Goal: Task Accomplishment & Management: Complete application form

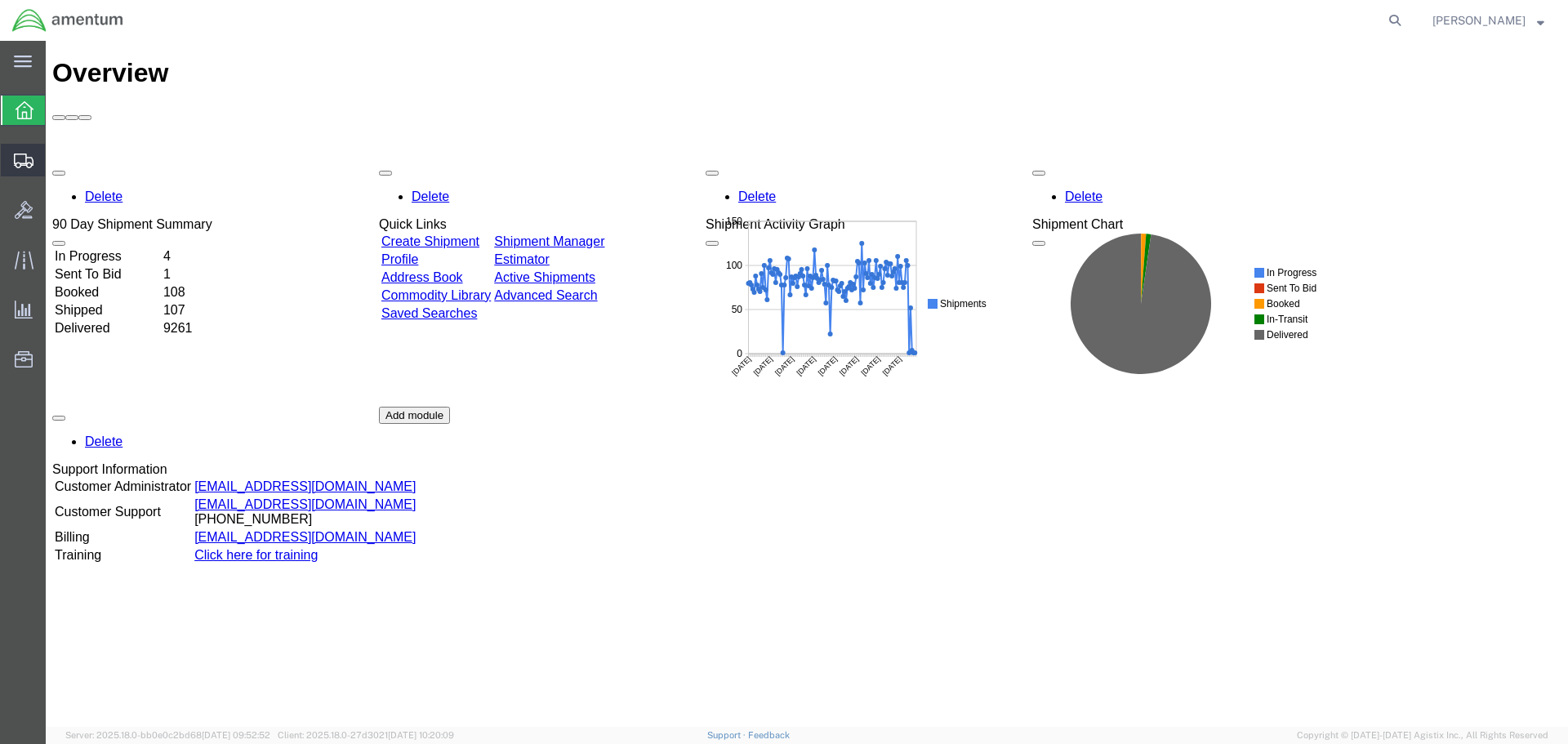
click at [0, 0] on span "Create Shipment" at bounding box center [0, 0] width 0 height 0
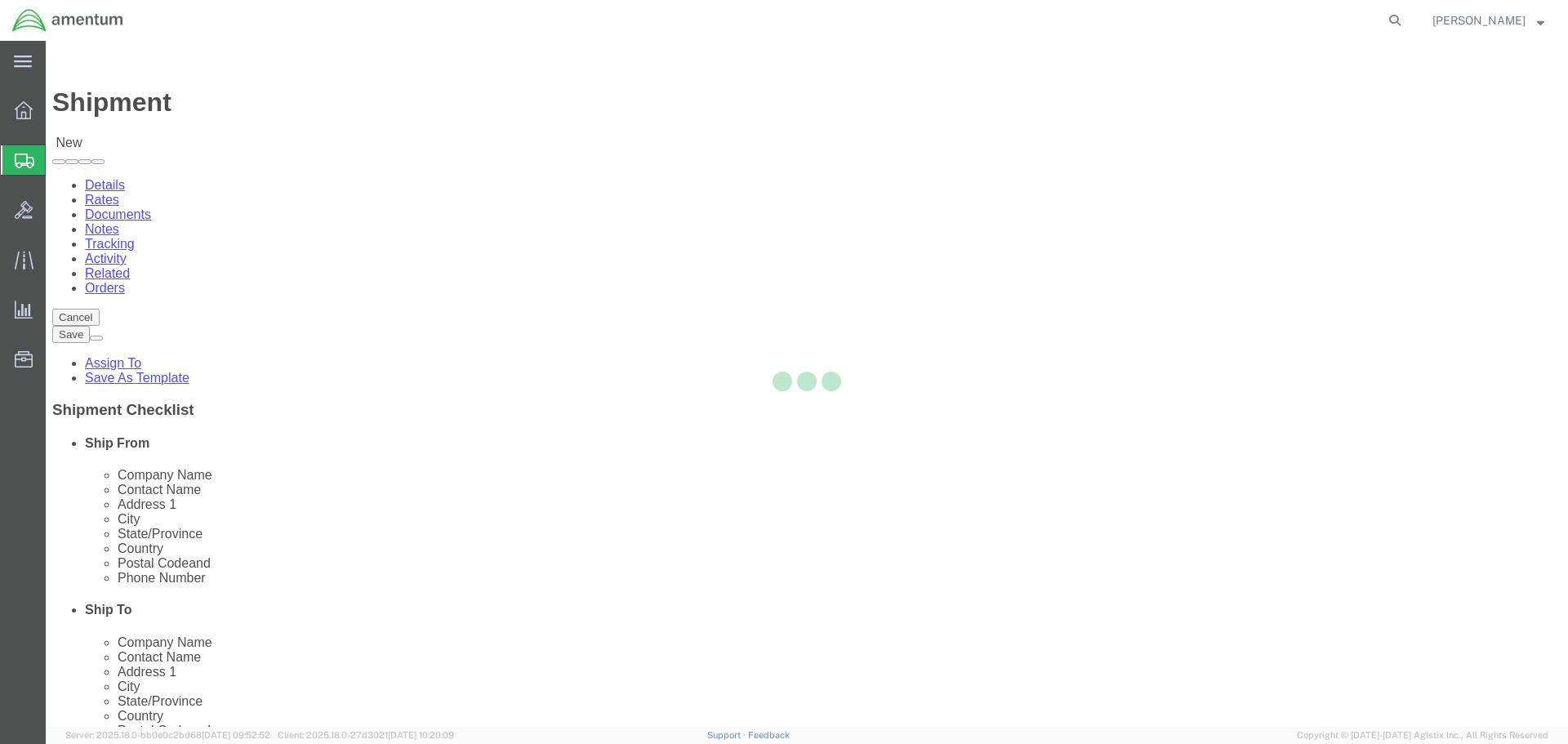
select select
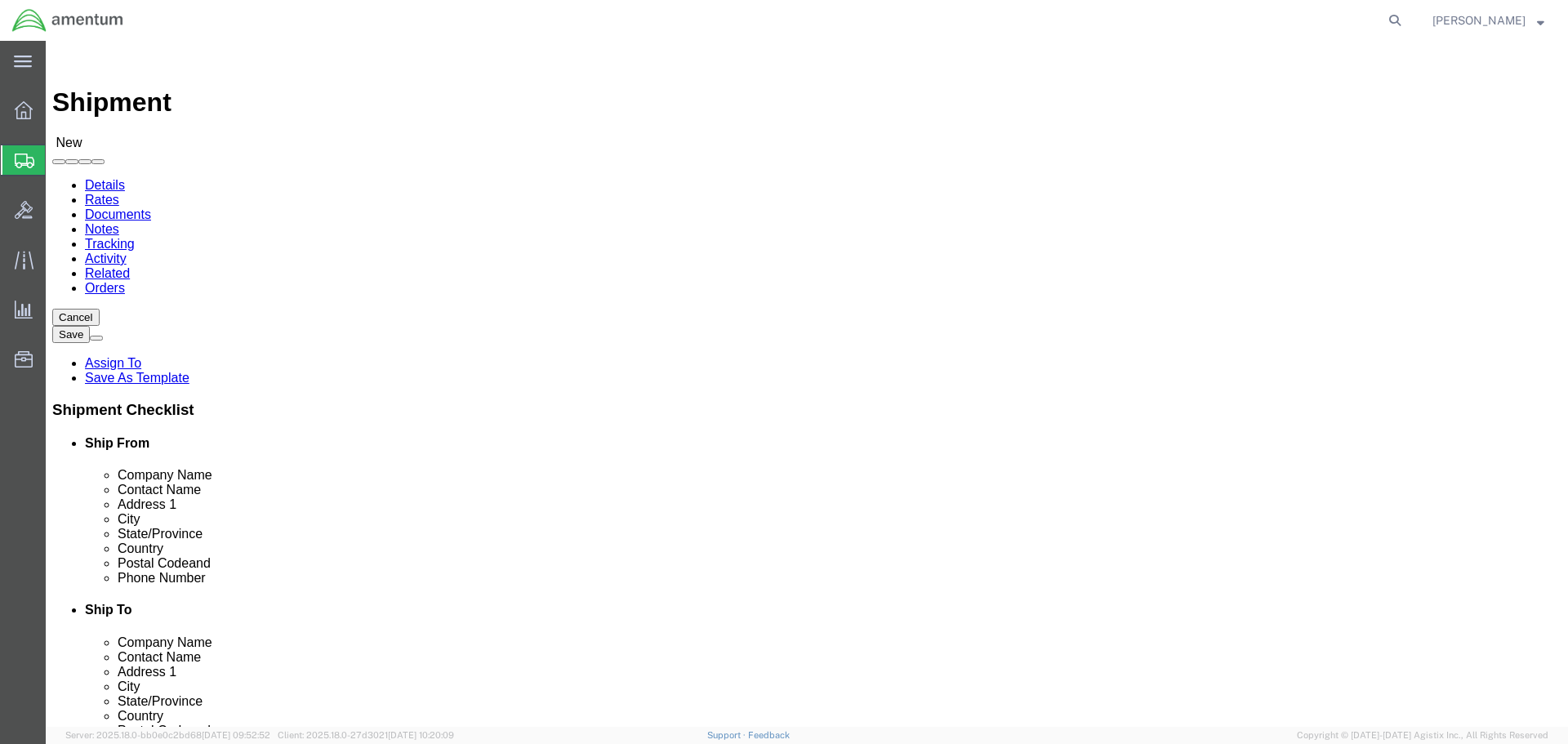
click input "text"
type input "eja"
select select "49930"
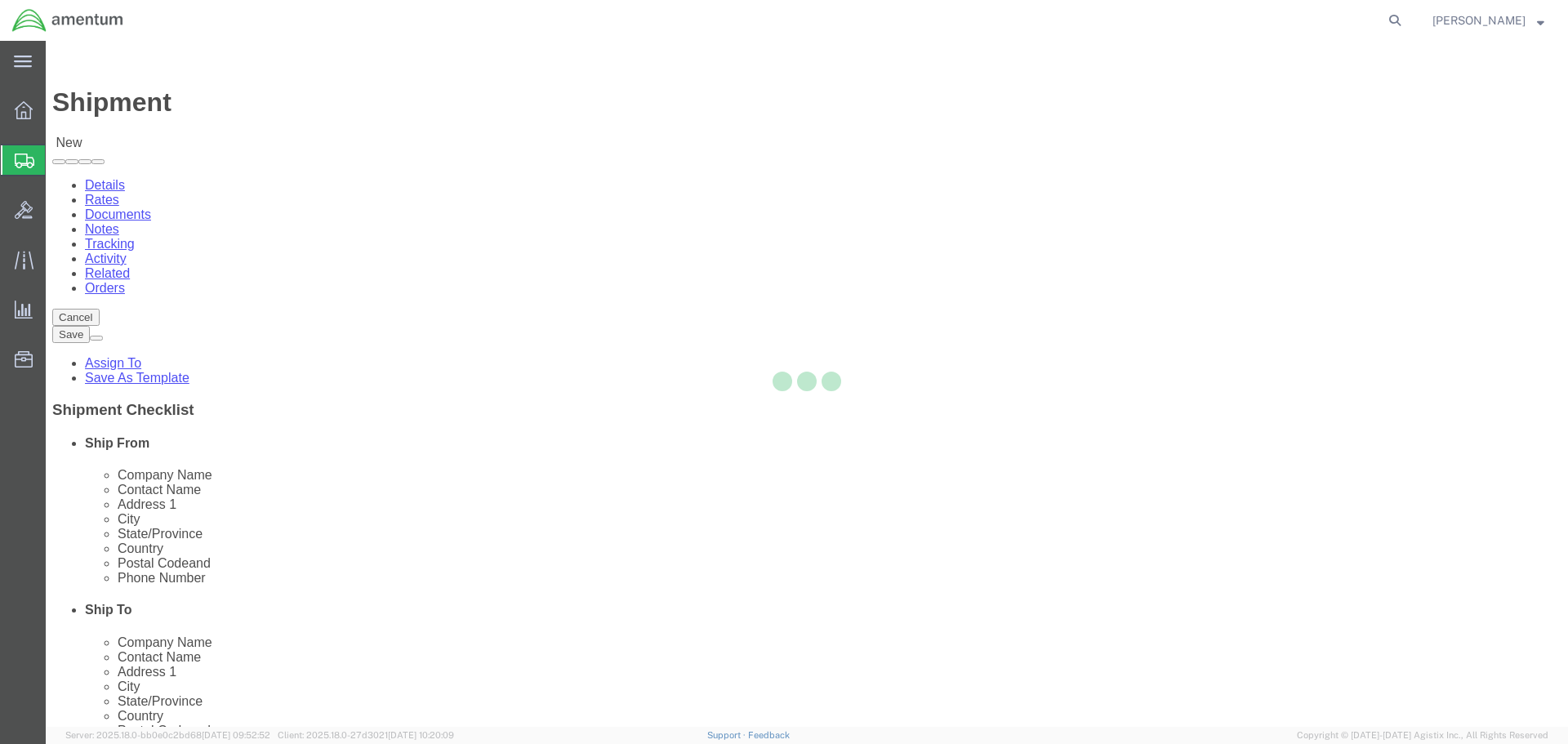
select select "FL"
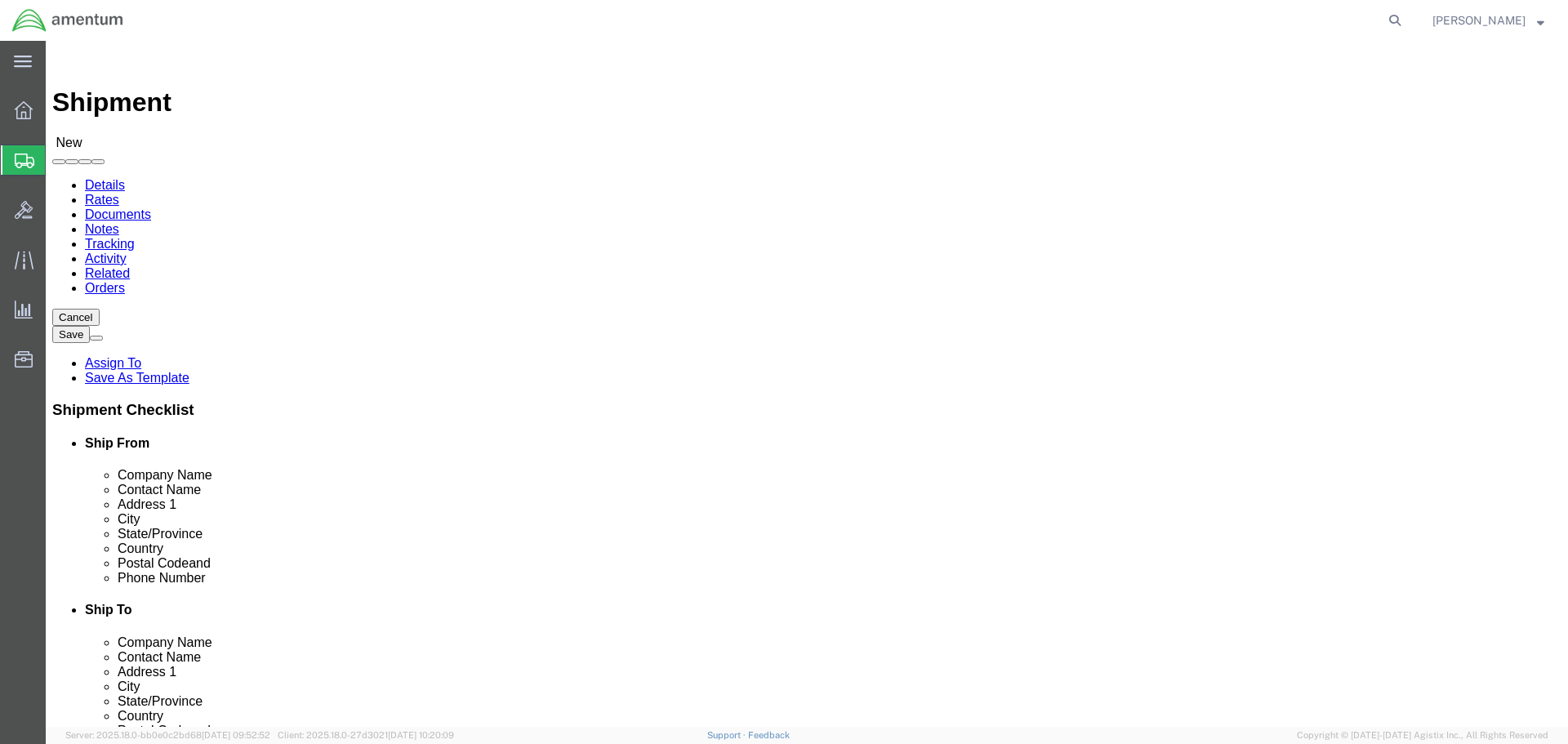
click input "text"
click input "CONT"
type input "C"
click input "text"
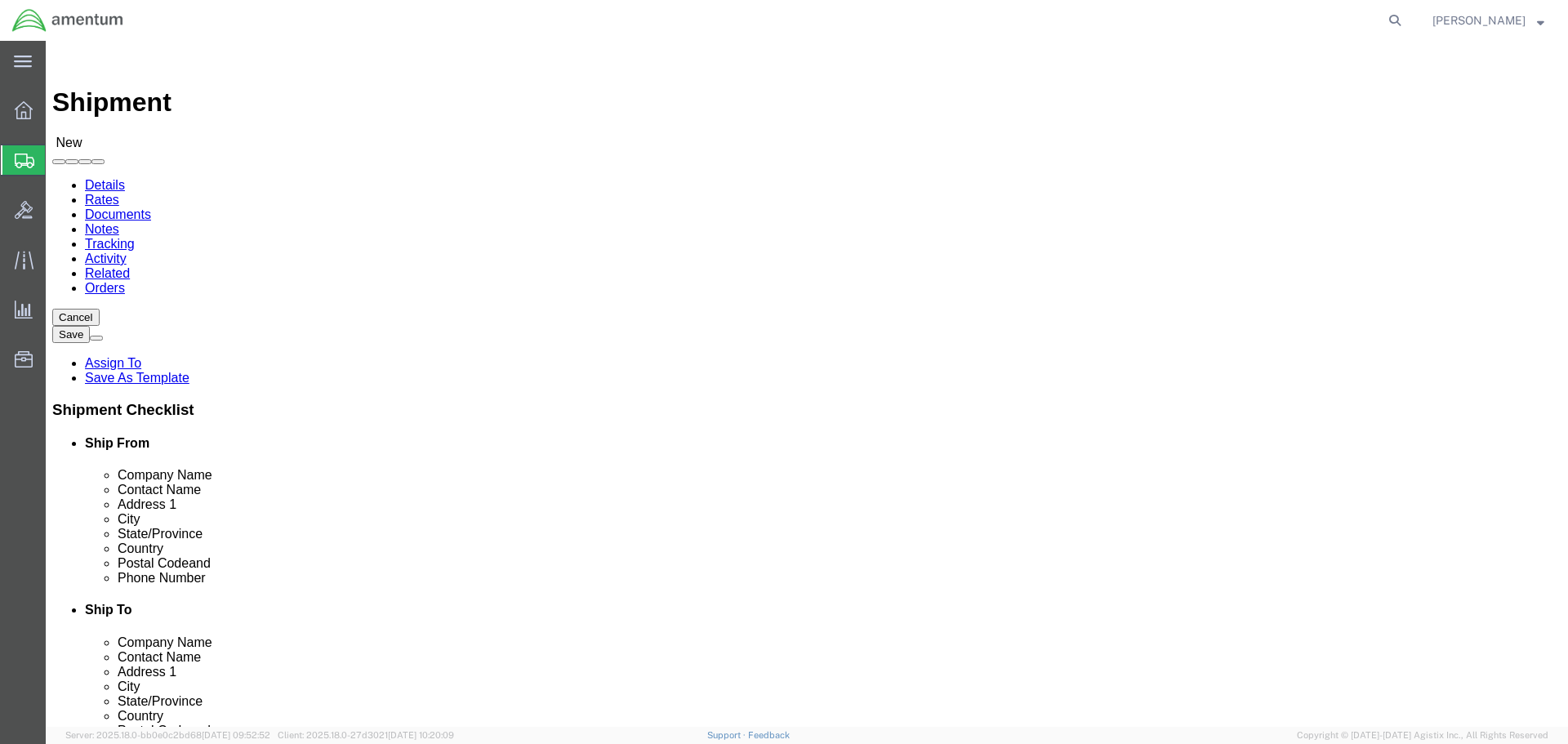
type input "CONT"
click p "- Continental Testing - ([PERSON_NAME]) [STREET_ADDRESS]"
select select "OH"
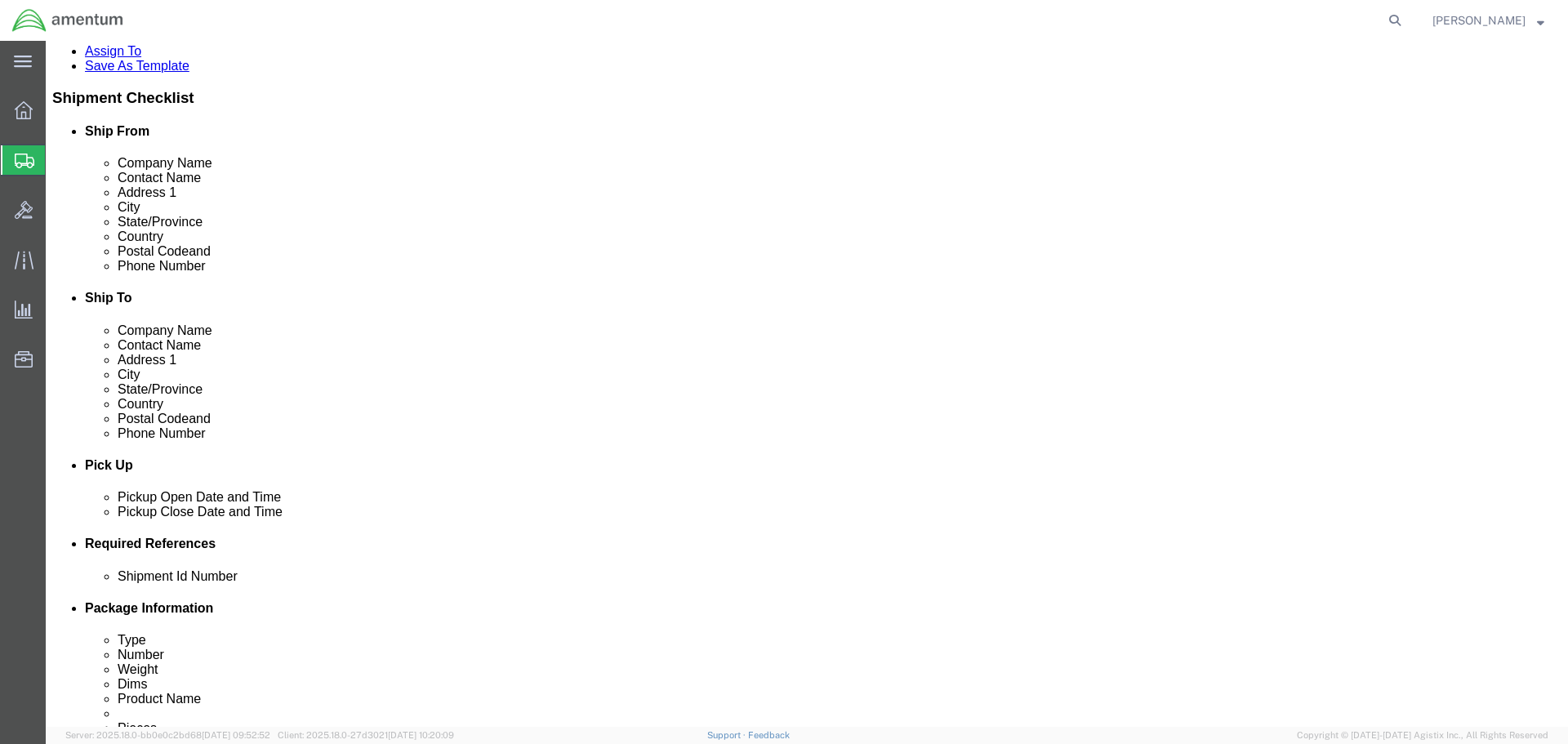
scroll to position [408, 0]
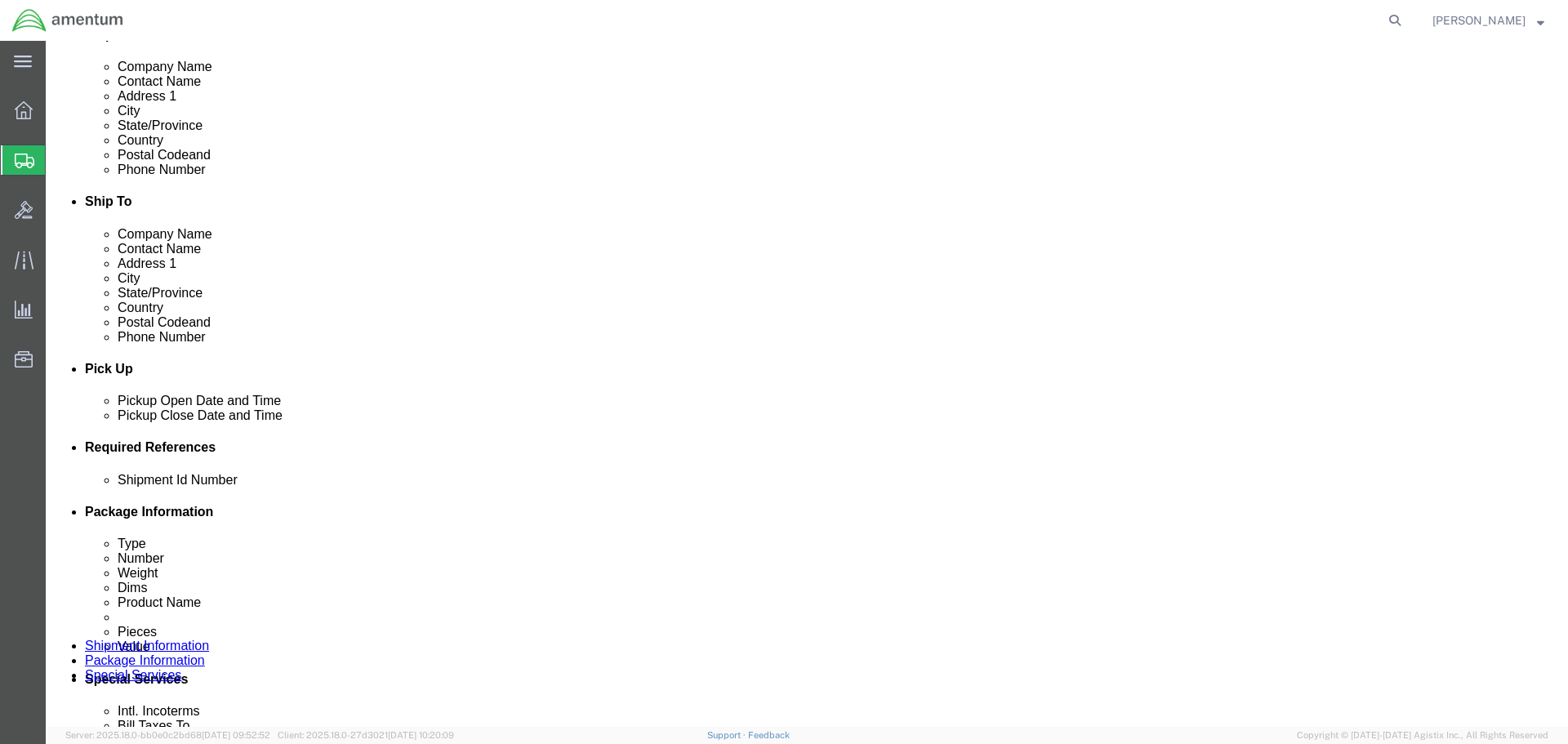
type input "Continental Testing"
click div "[DATE] 6:00 PM"
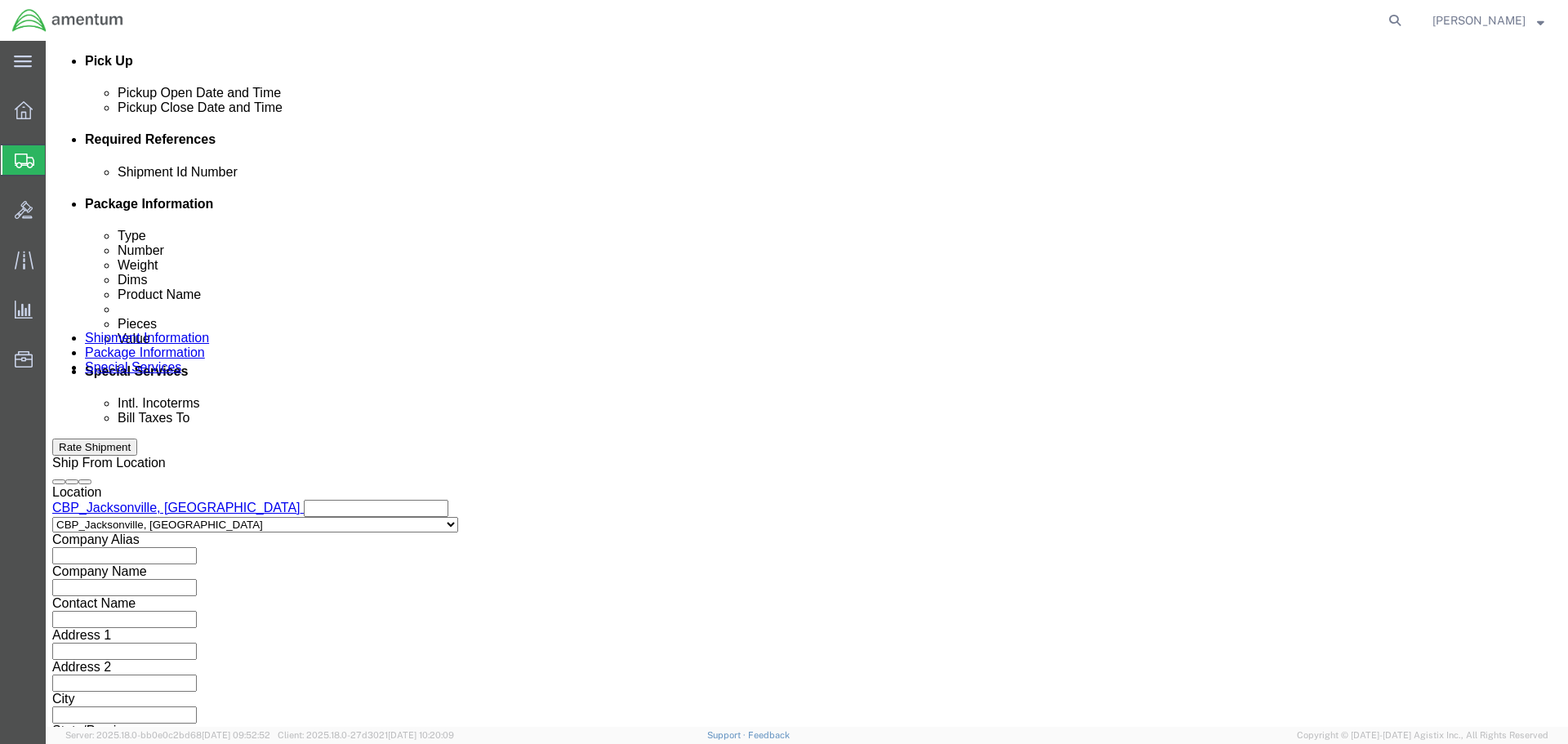
click input "6:00 PM"
type input "8:00 AM"
click button "Apply"
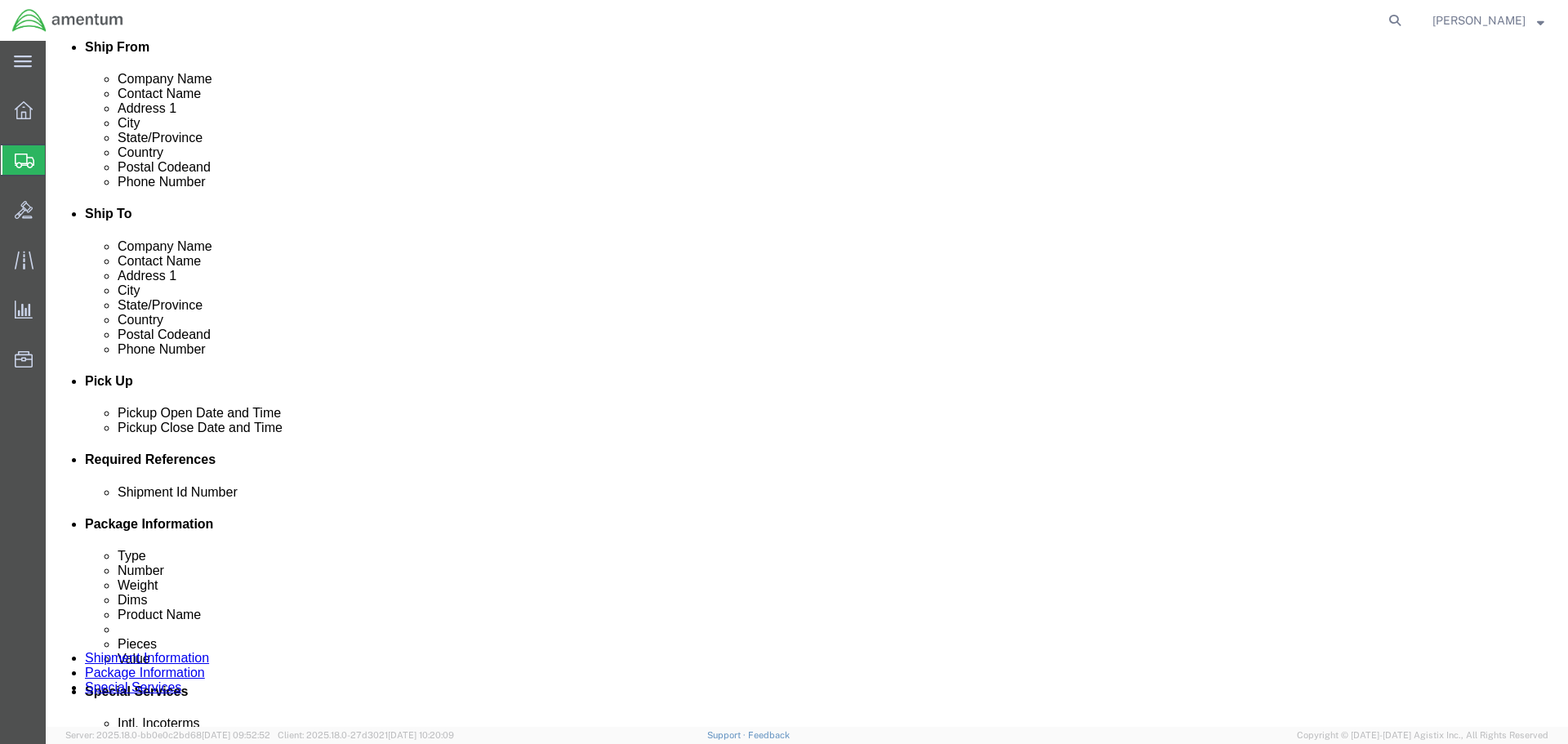
scroll to position [390, 0]
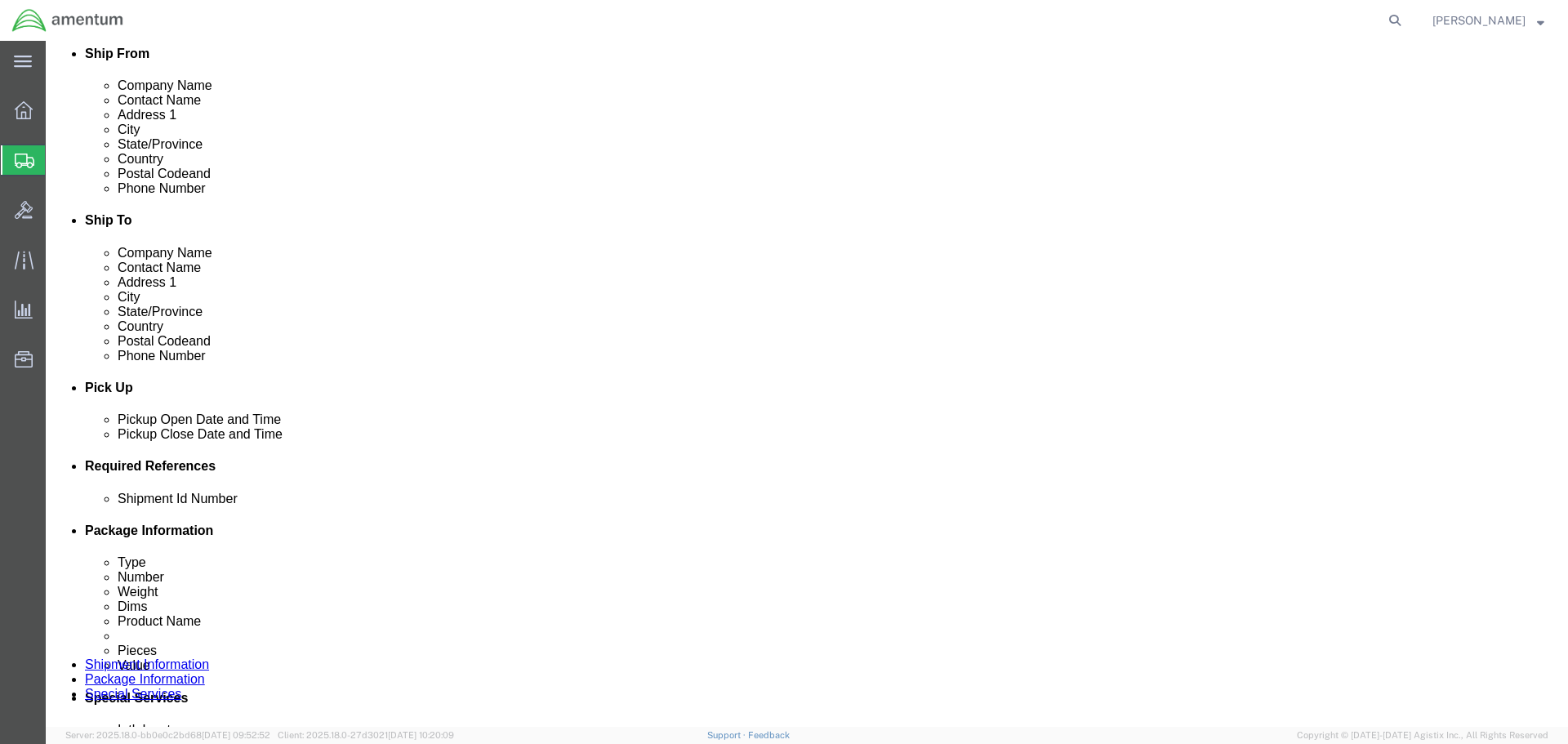
click div "[DATE] 9:00 AM"
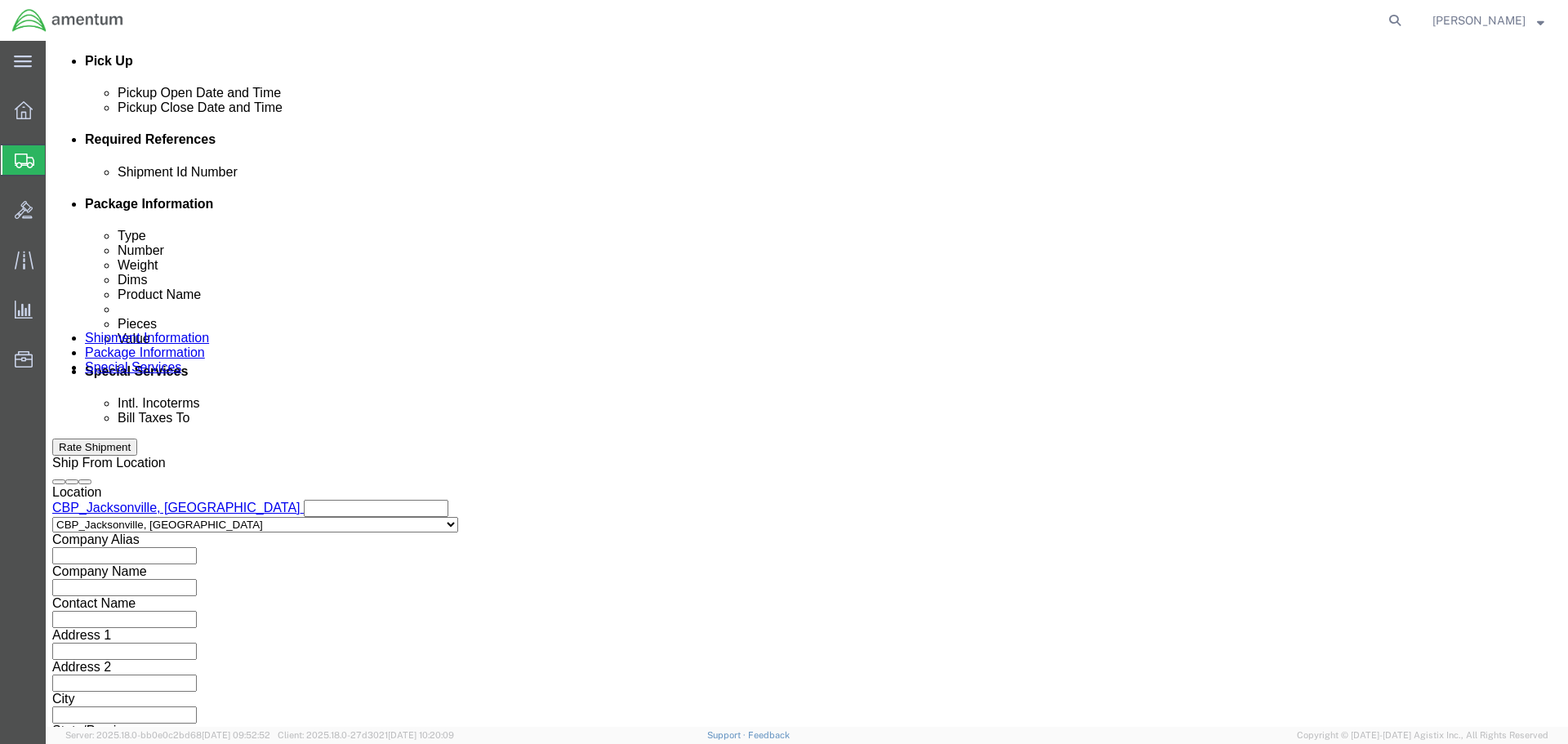
type input "3:00 PM"
click button "Apply"
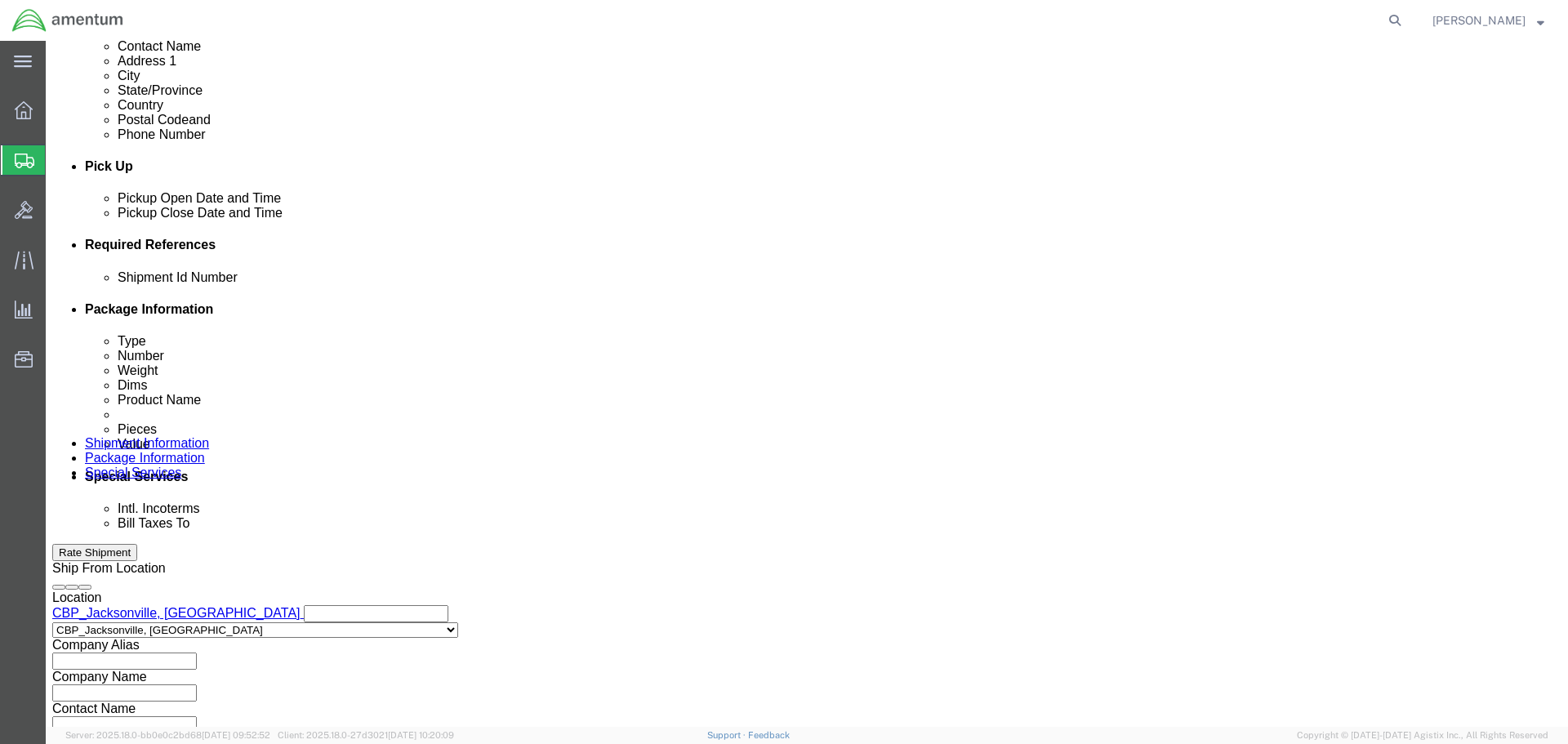
scroll to position [634, 0]
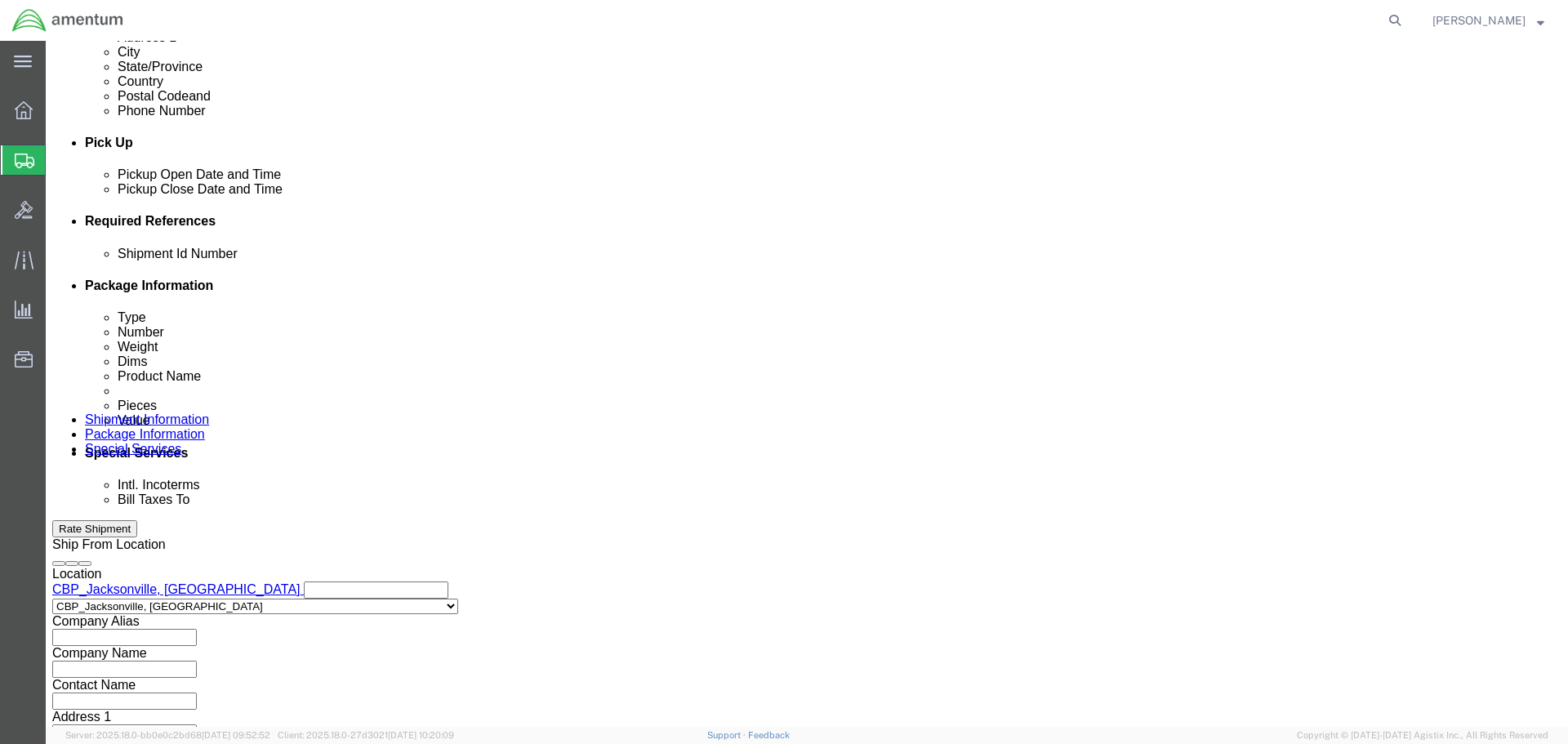
click button "Add reference"
click input "text"
paste input "6118.03.03.2219.000.EJA.0000"
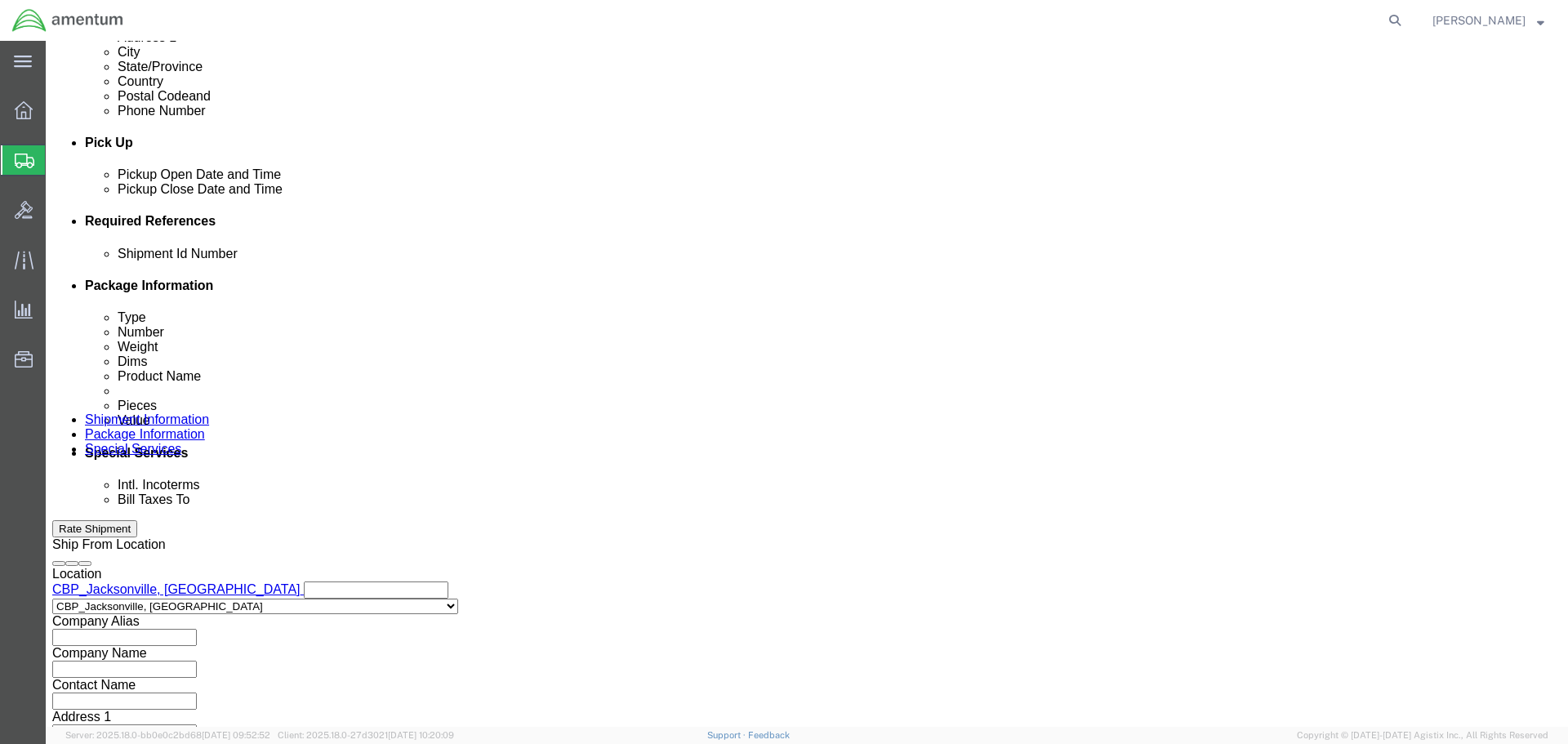
scroll to position [0, 56]
type input "6118.03.03.2219.000.EJA.0000"
click select "Select Account Type Activity ID Airline Appointment Number ASN Batch Request # …"
select select "CUSTREF"
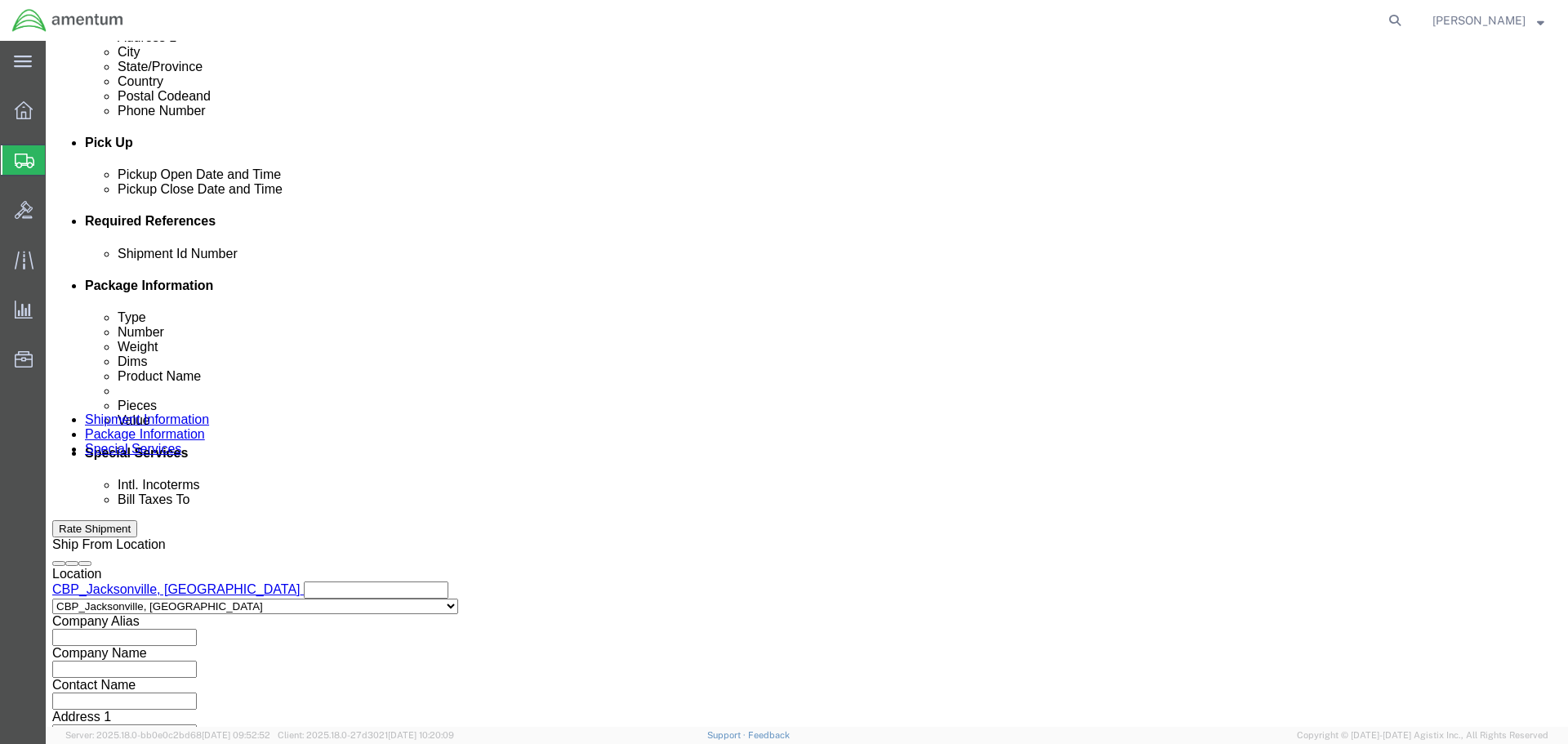
click select "Select Account Type Activity ID Airline Appointment Number ASN Batch Request # …"
click input "text"
type input "CHARGER"
click select "Select Account Type Activity ID Airline Appointment Number ASN Batch Request # …"
select select "DEPT"
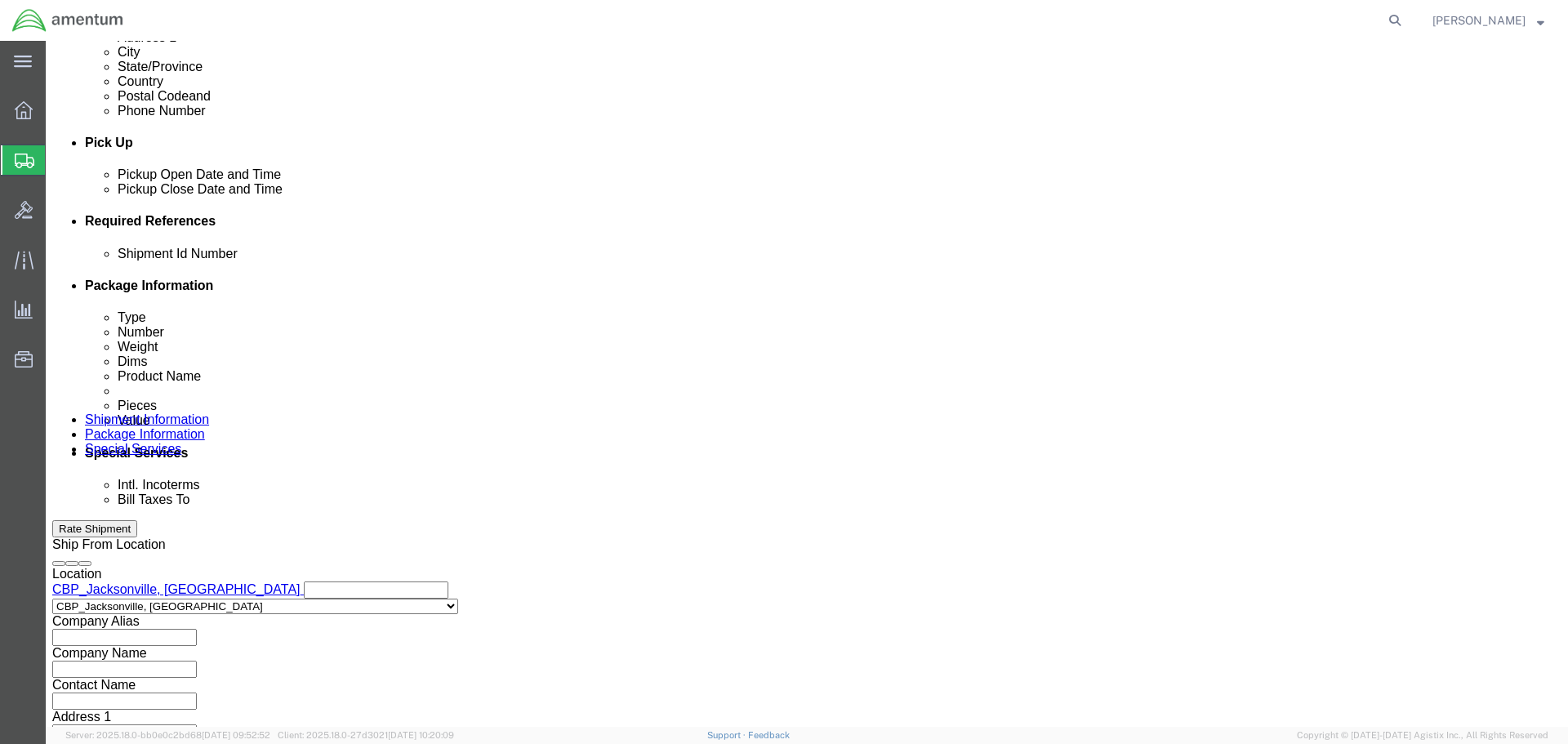
click select "Select Account Type Activity ID Airline Appointment Number ASN Batch Request # …"
click input "text"
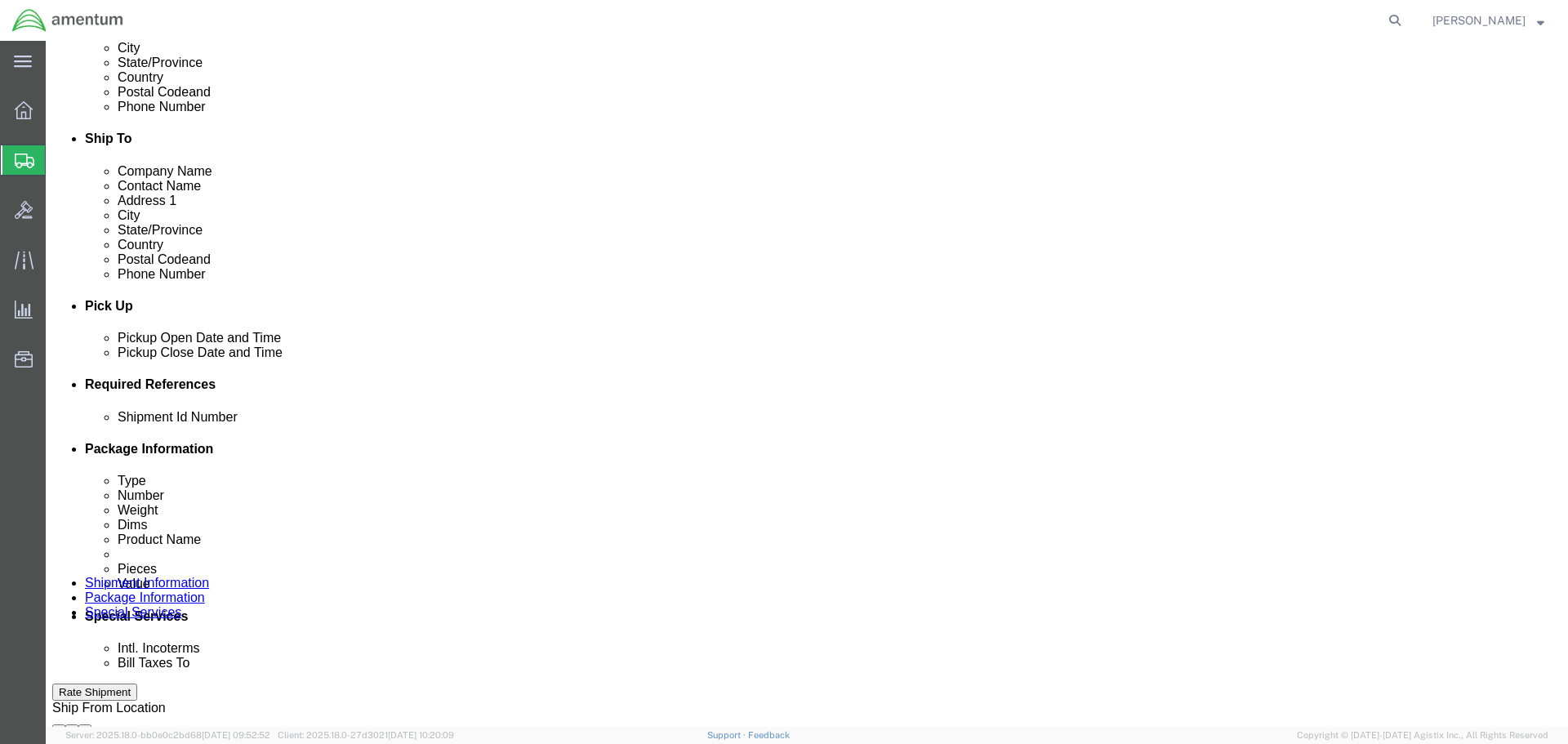
scroll to position [716, 0]
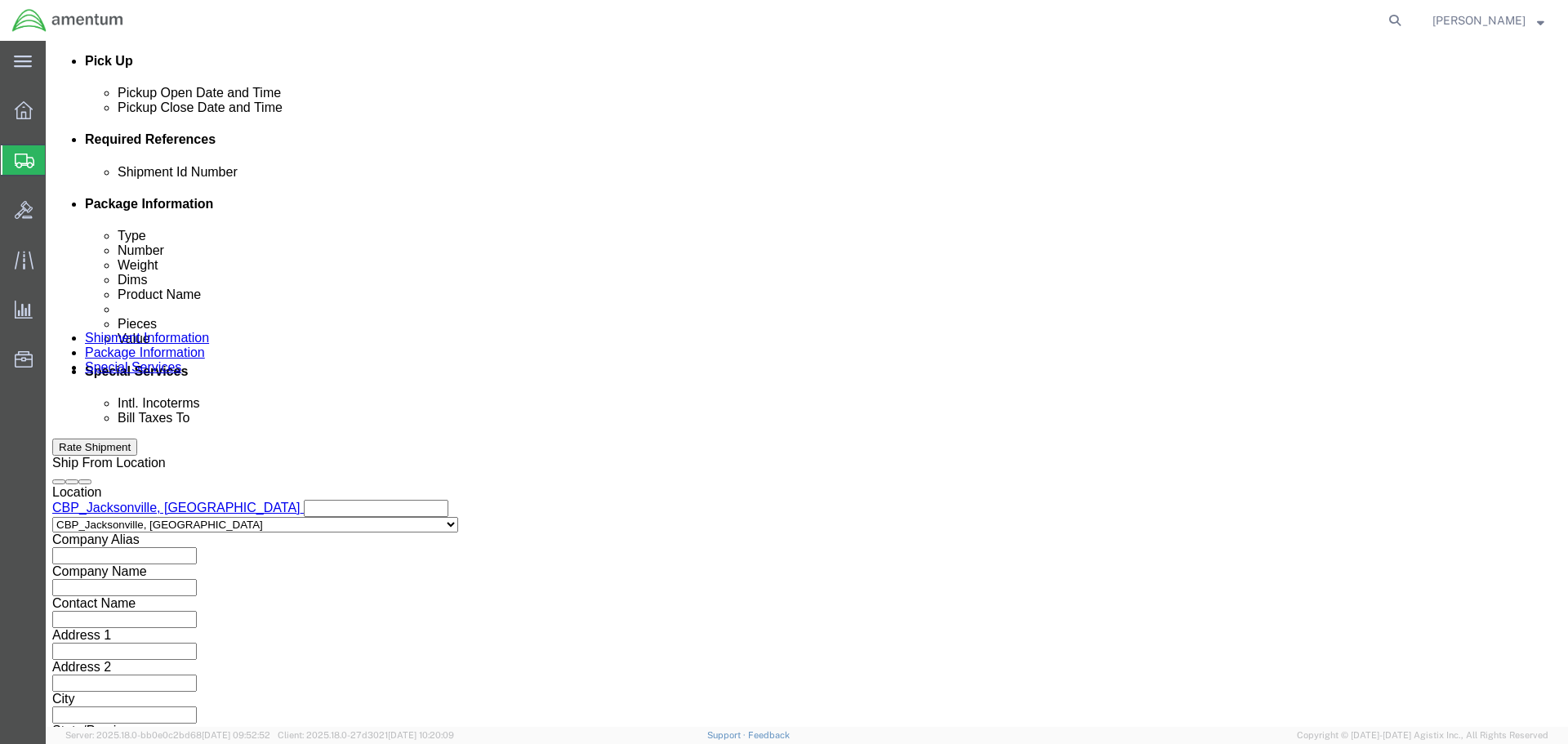
type input "CBP"
click button "Continue"
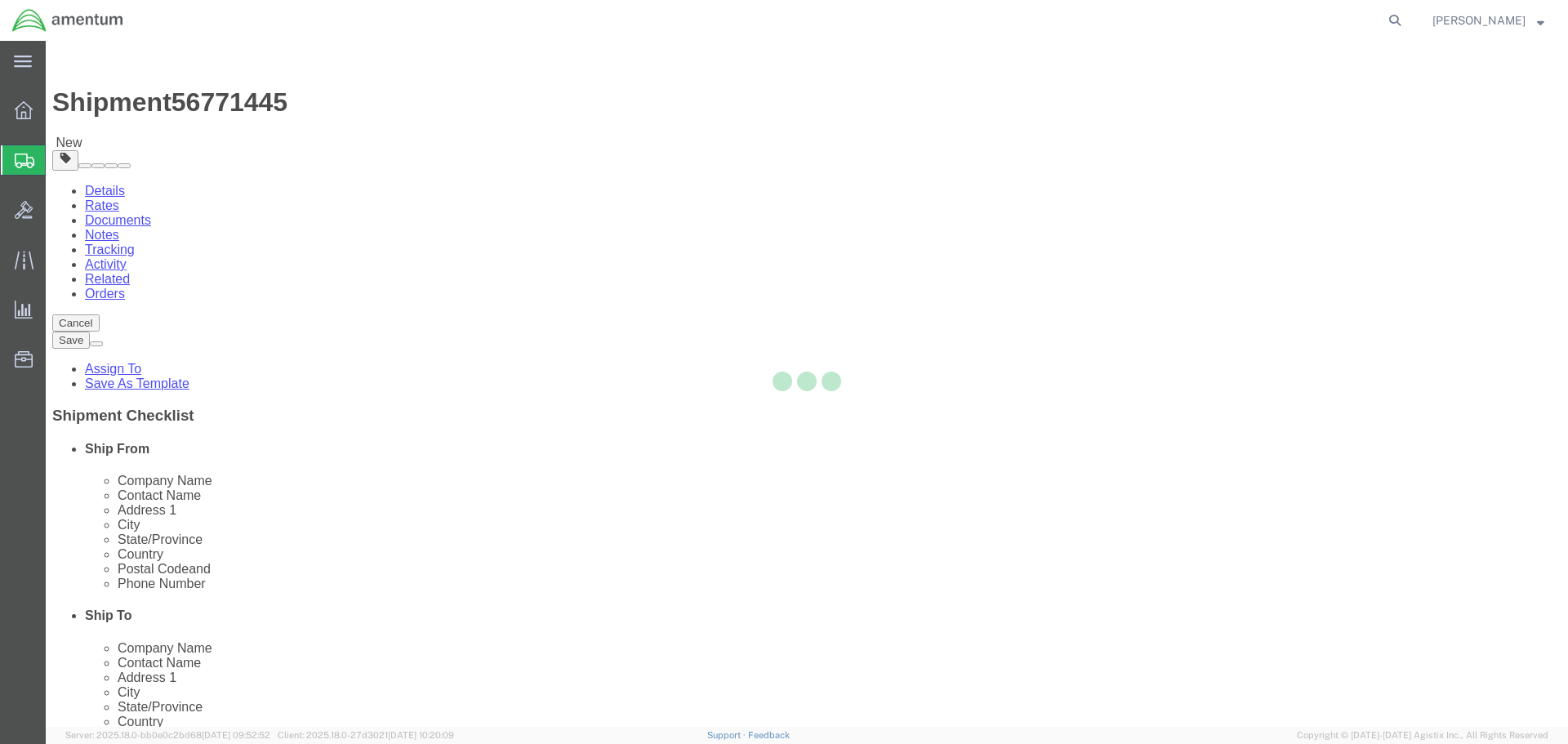
select select "CBOX"
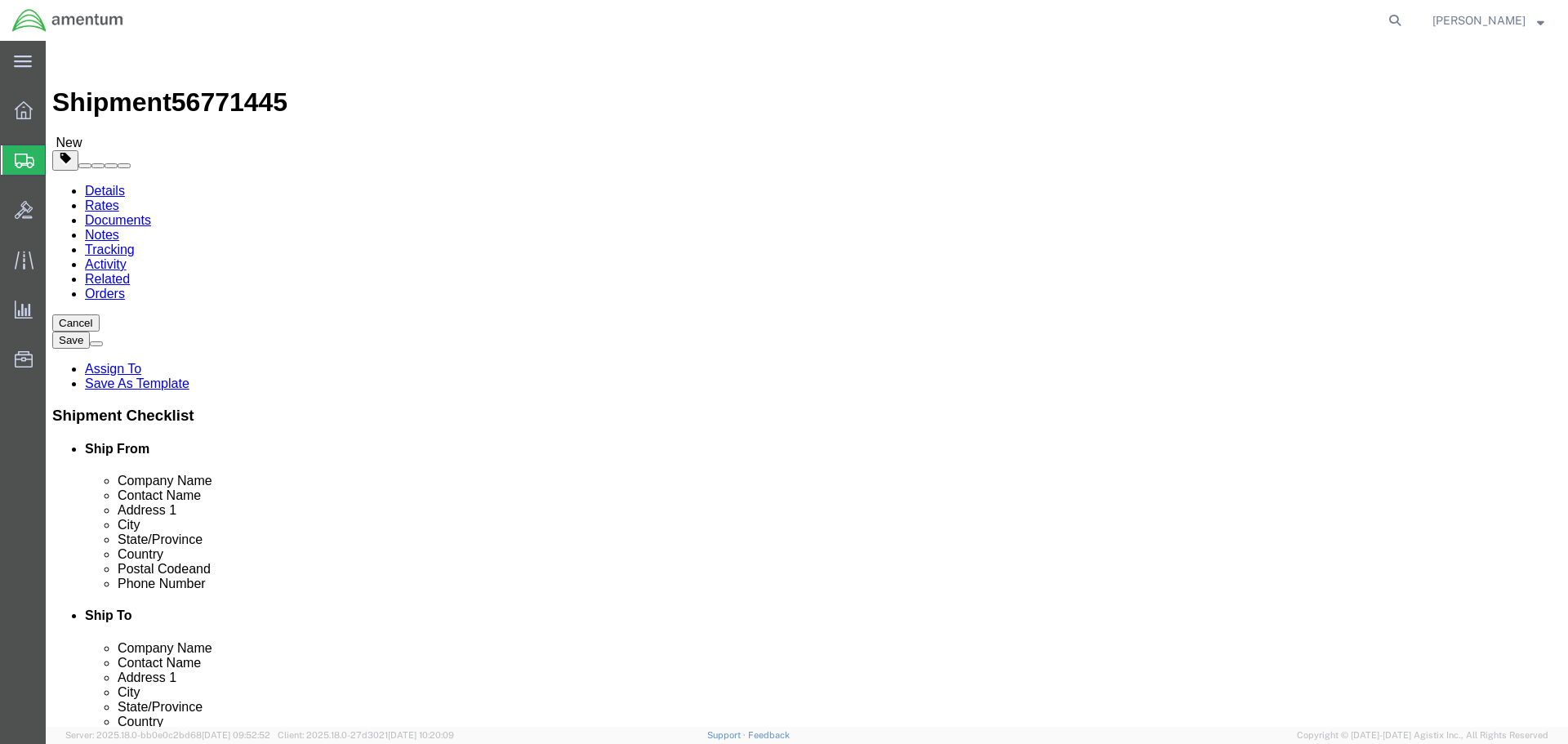
click icon
click input "text"
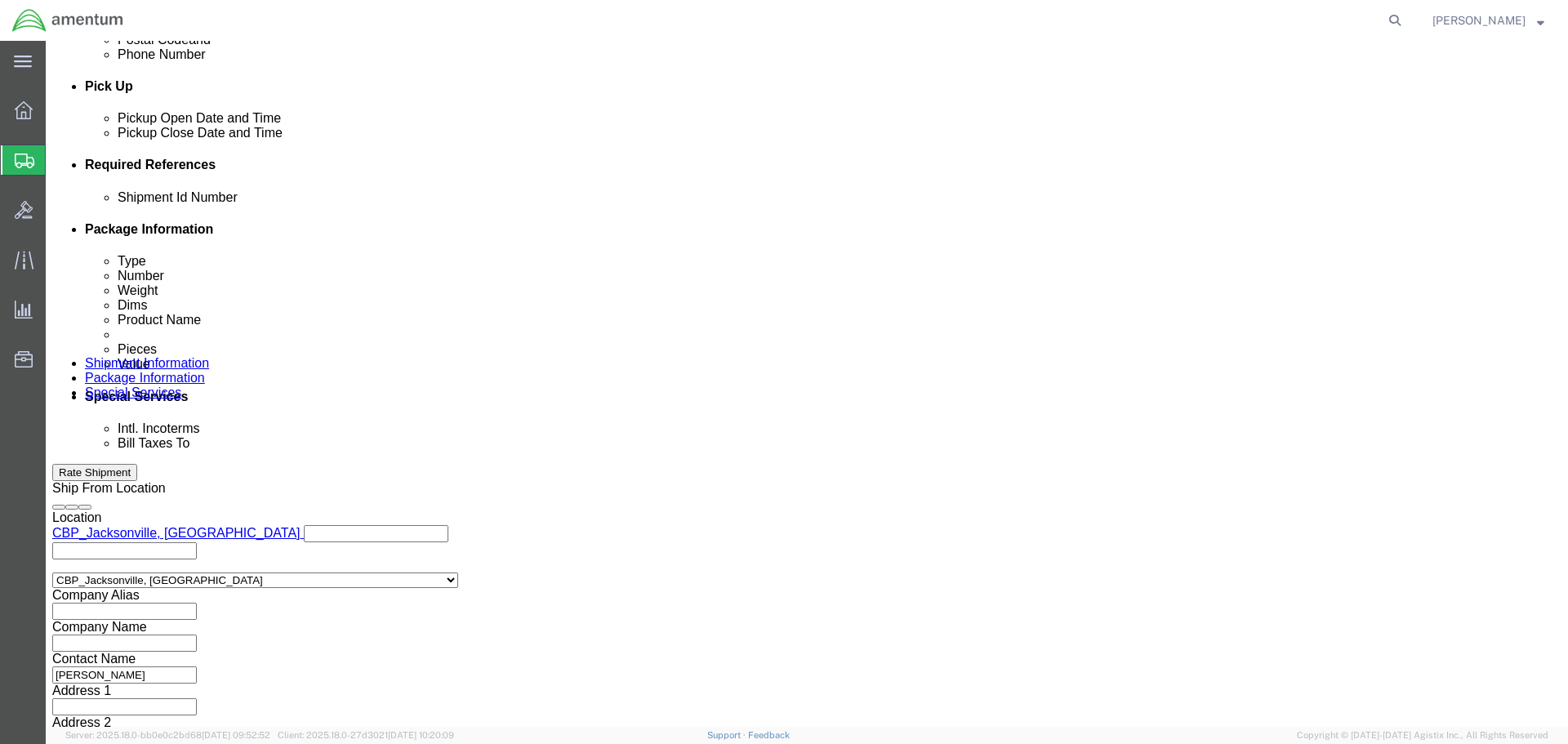
scroll to position [716, 0]
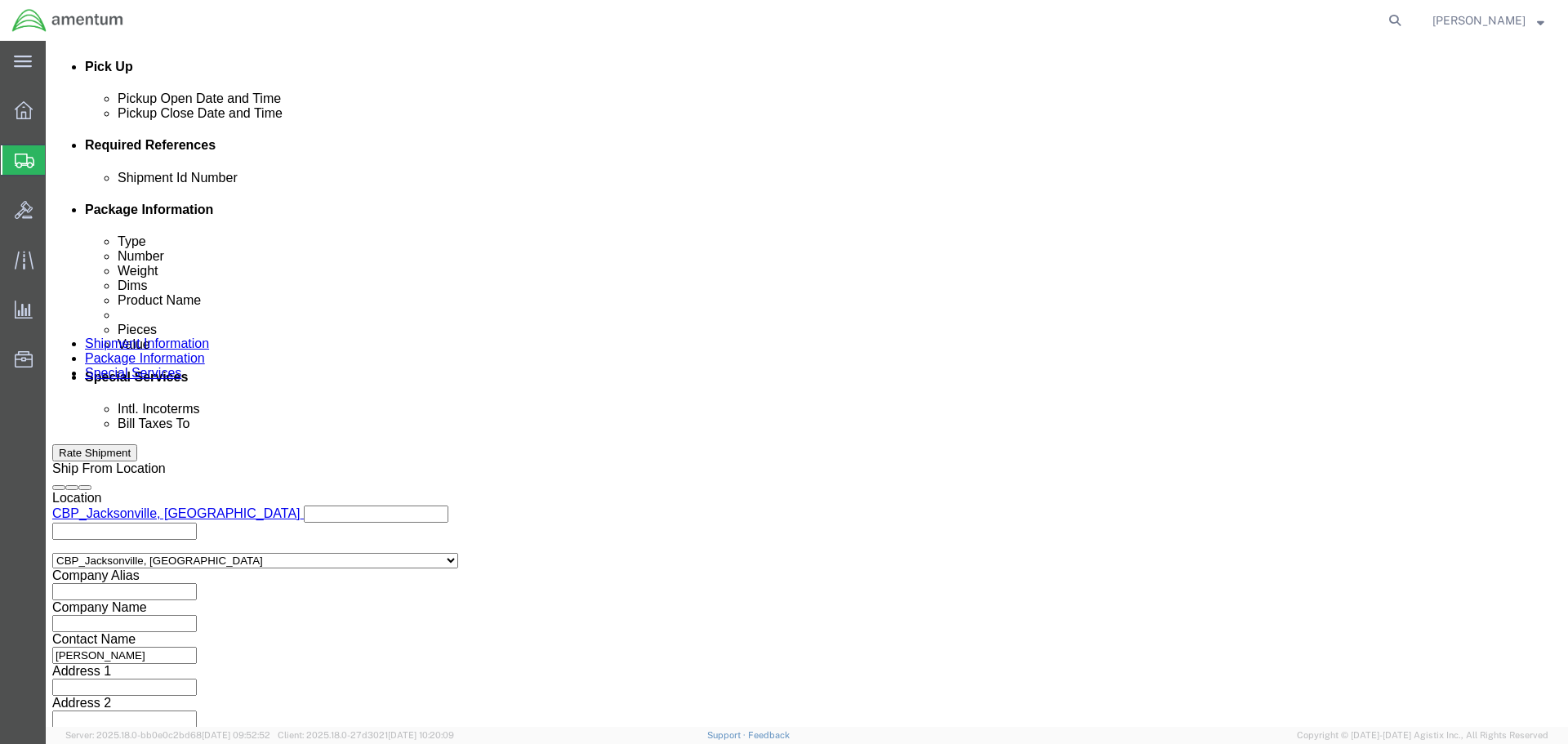
type input "[PERSON_NAME]"
click button "Continue"
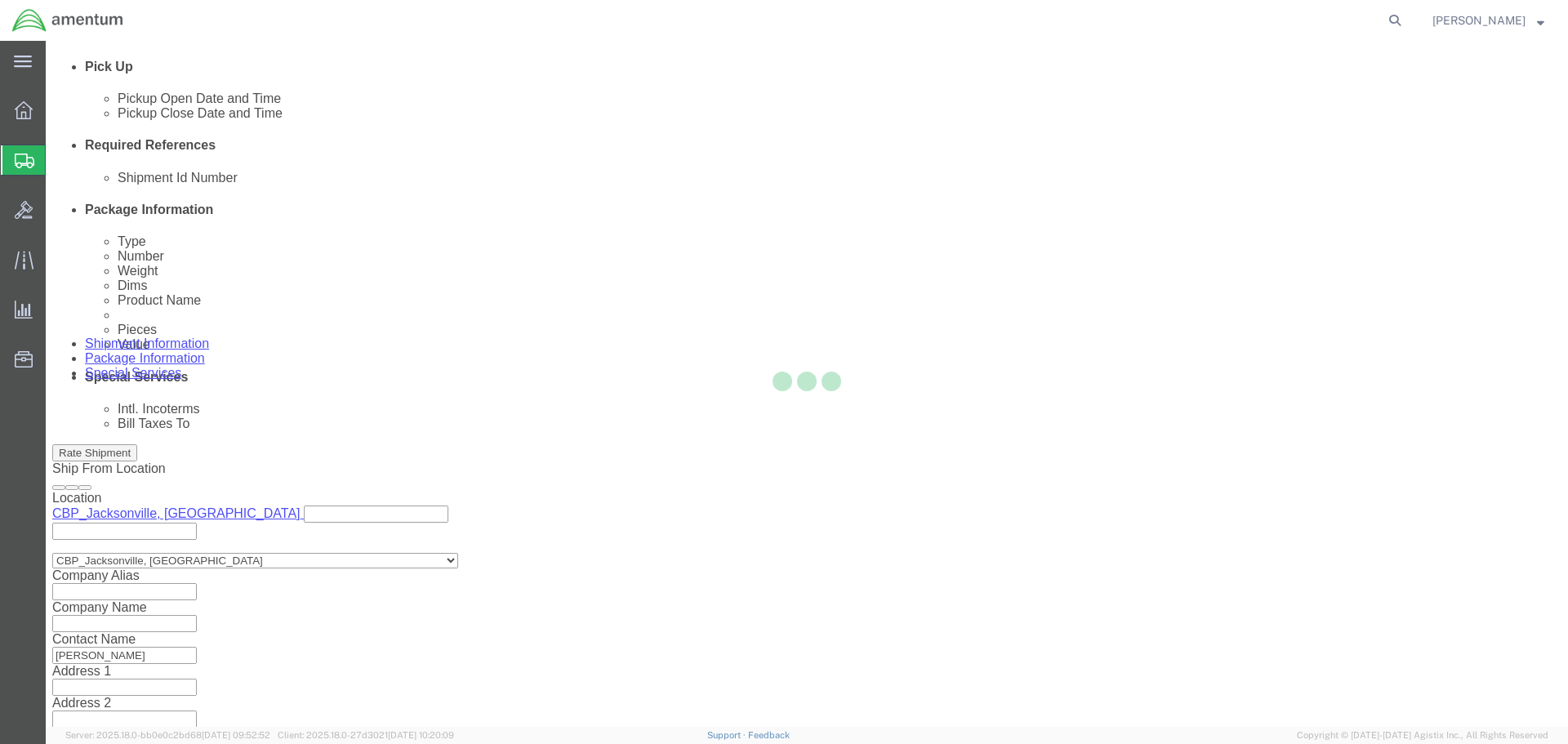
scroll to position [0, 0]
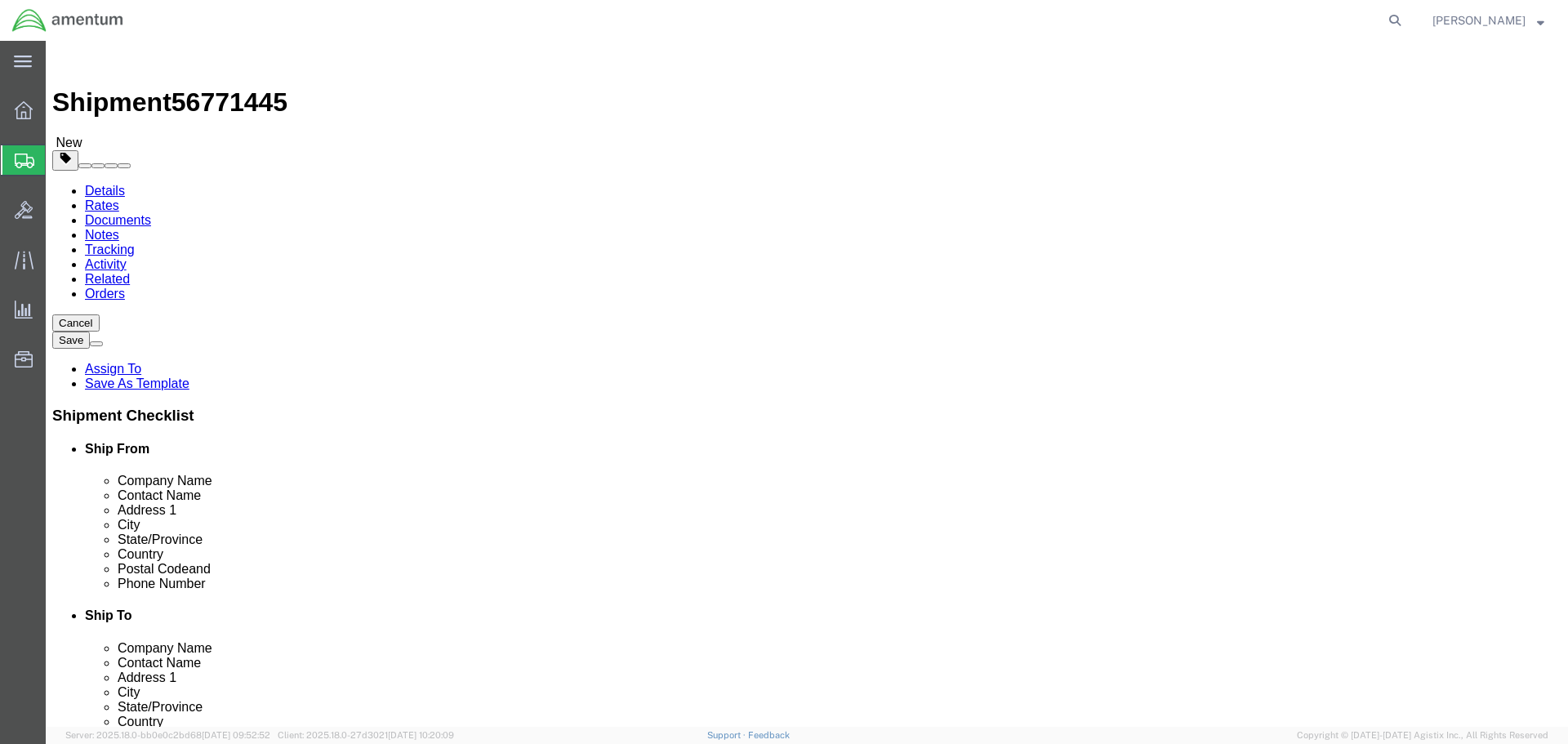
click select "Select BCK Boxes Bale(s) Basket(s) Bolt(s) Bottle(s) Buckets Bulk Bundle(s) Can…"
select select "CASE"
click select "Select BCK Boxes Bale(s) Basket(s) Bolt(s) Bottle(s) Buckets Bulk Bundle(s) Can…"
drag, startPoint x: 250, startPoint y: 353, endPoint x: 195, endPoint y: 353, distance: 55.0
click div "Dimensions Length x Width x Height Select cm ft in"
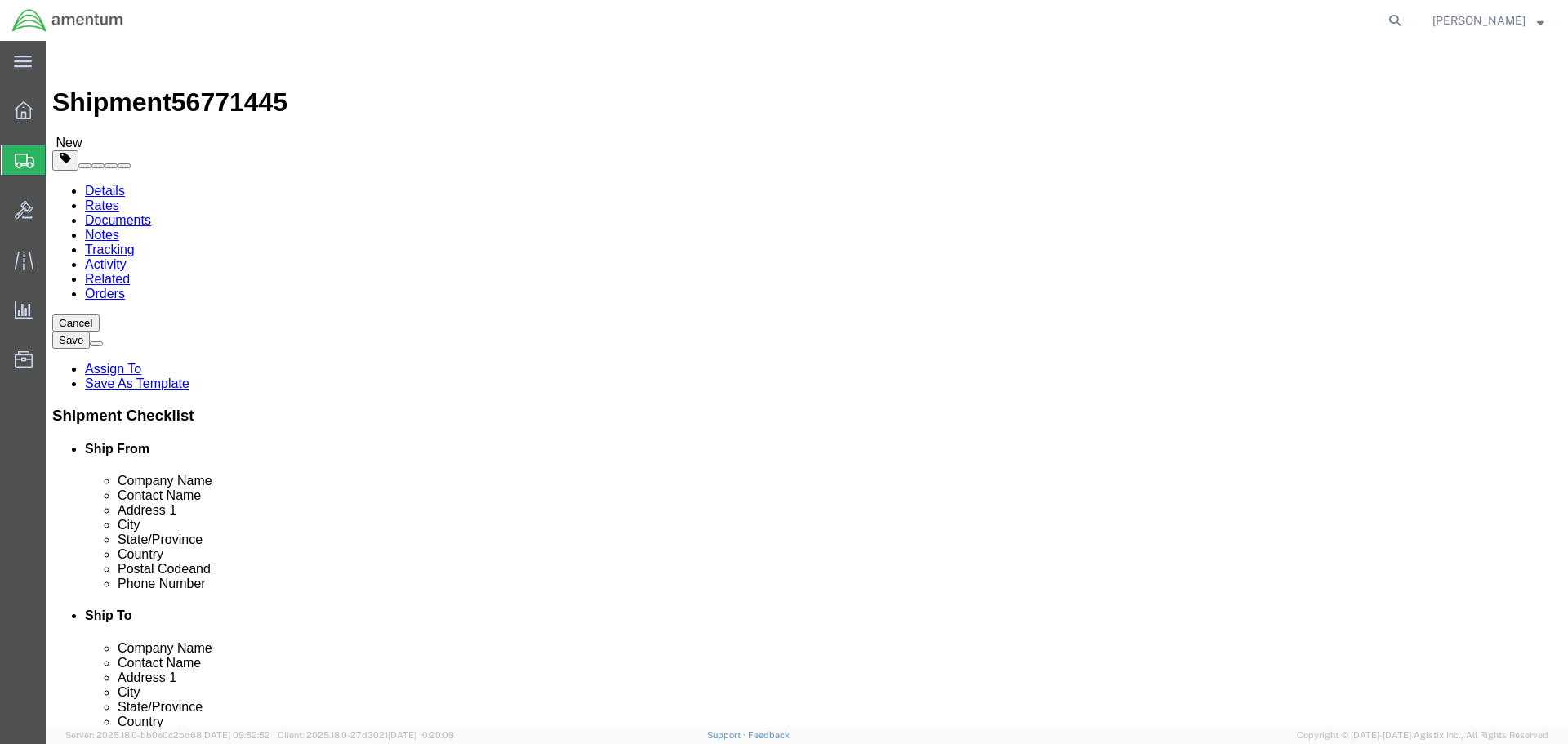
type input "21"
type input "17"
type input "9"
drag, startPoint x: 234, startPoint y: 374, endPoint x: 215, endPoint y: 376, distance: 19.1
click div "0.00 Select kgs lbs"
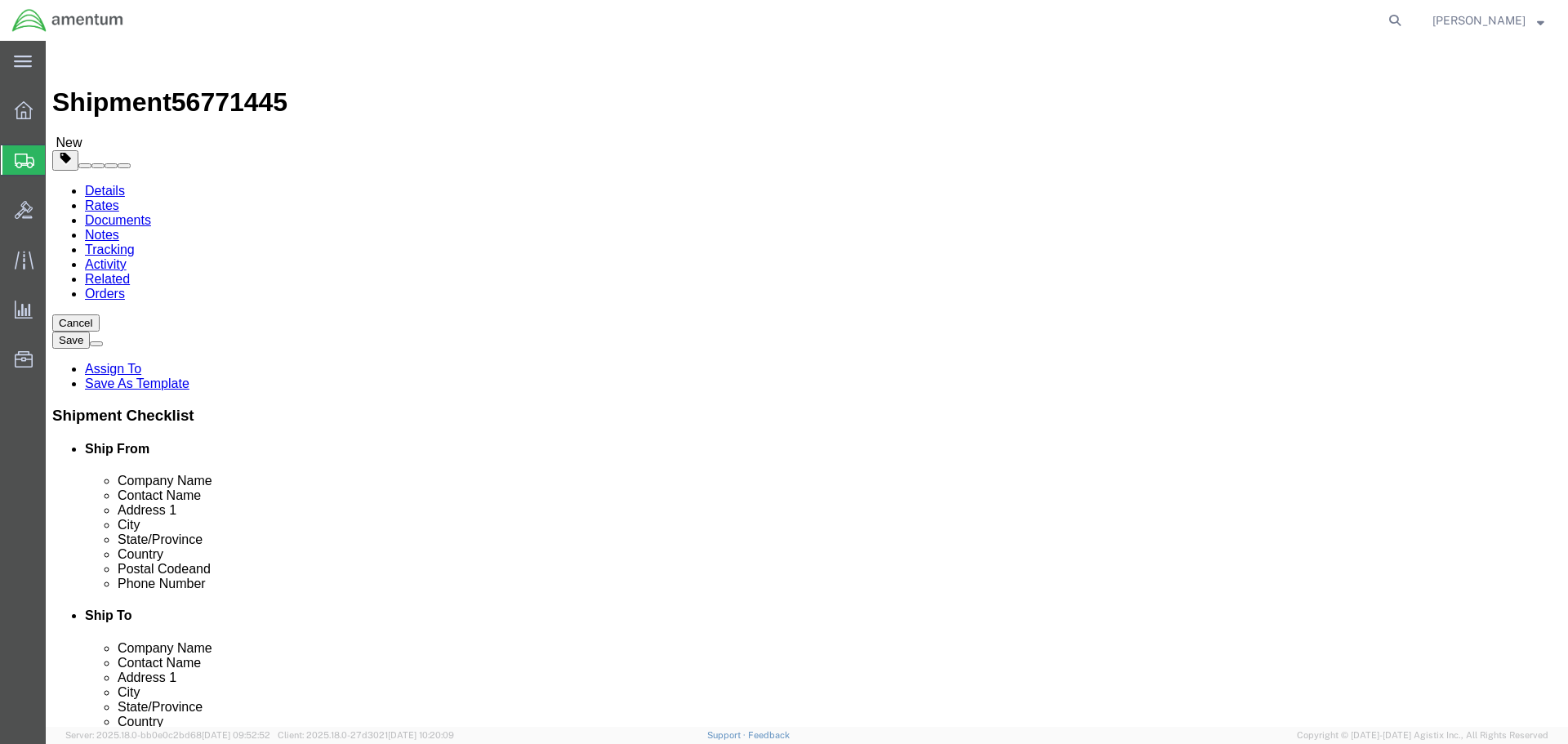
type input "55.00"
click link "Add Content"
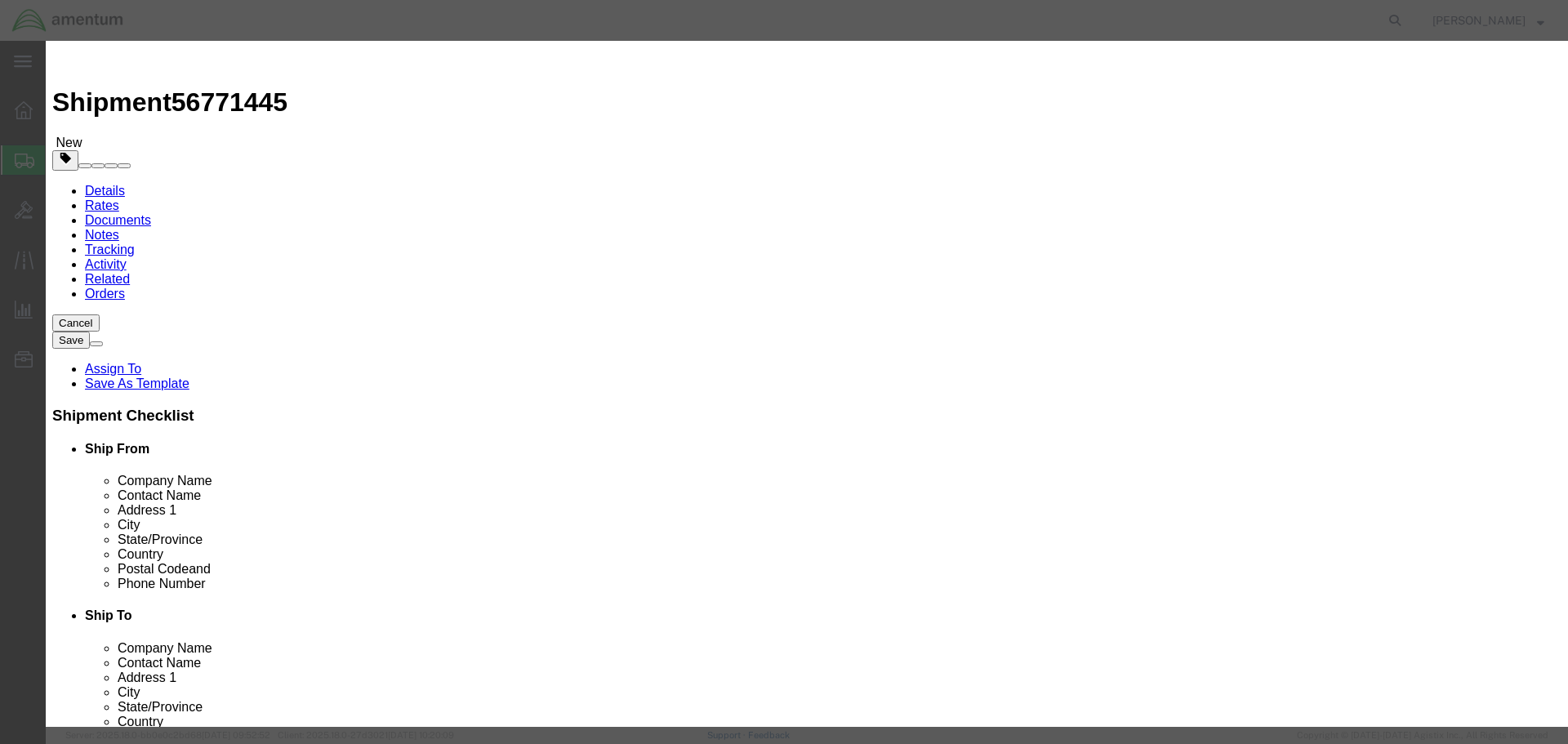
click input "text"
type input "CHARGER"
drag, startPoint x: 501, startPoint y: 157, endPoint x: 465, endPoint y: 156, distance: 36.0
click div "0"
type input "1"
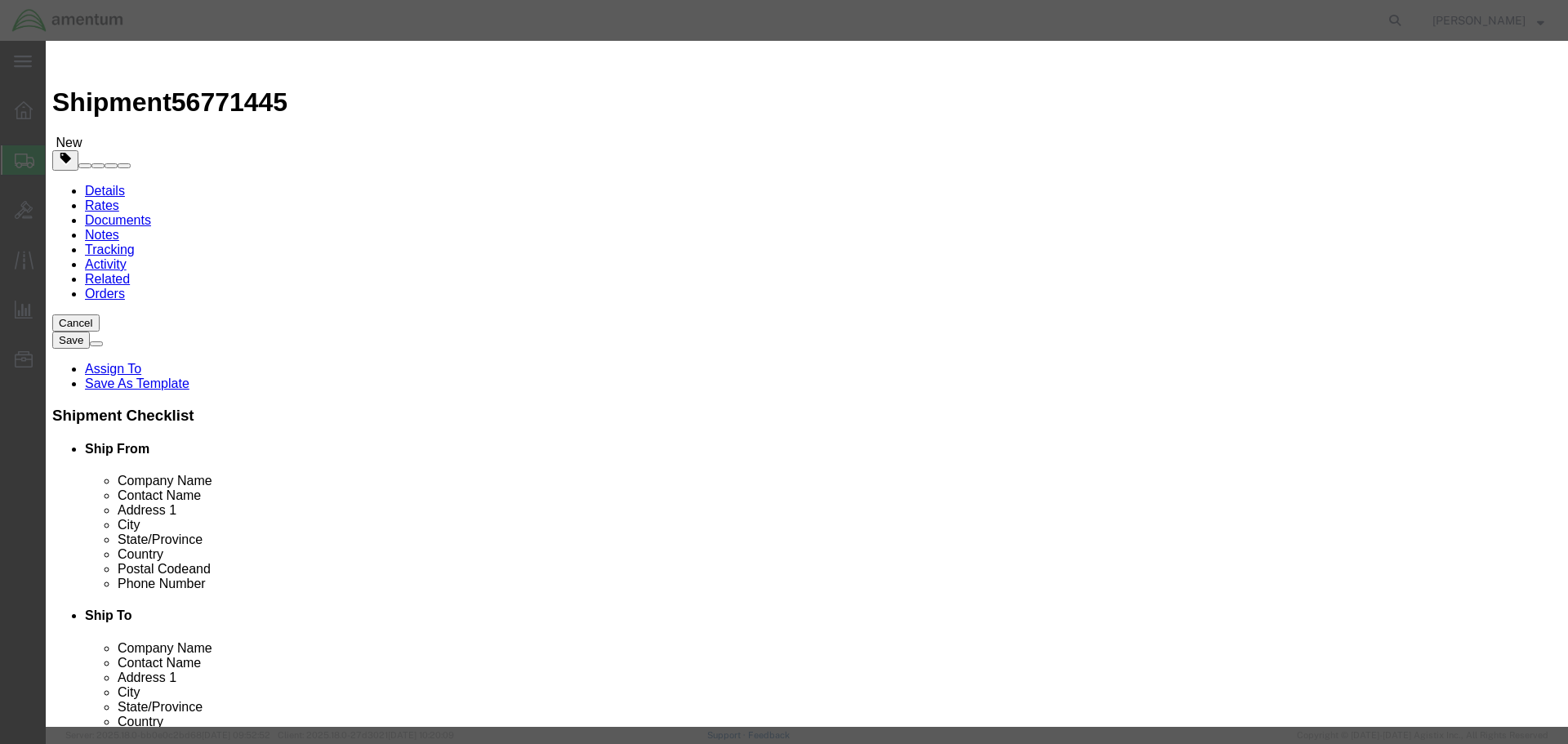
click input "text"
type input "10000.00"
click button "Save & Close"
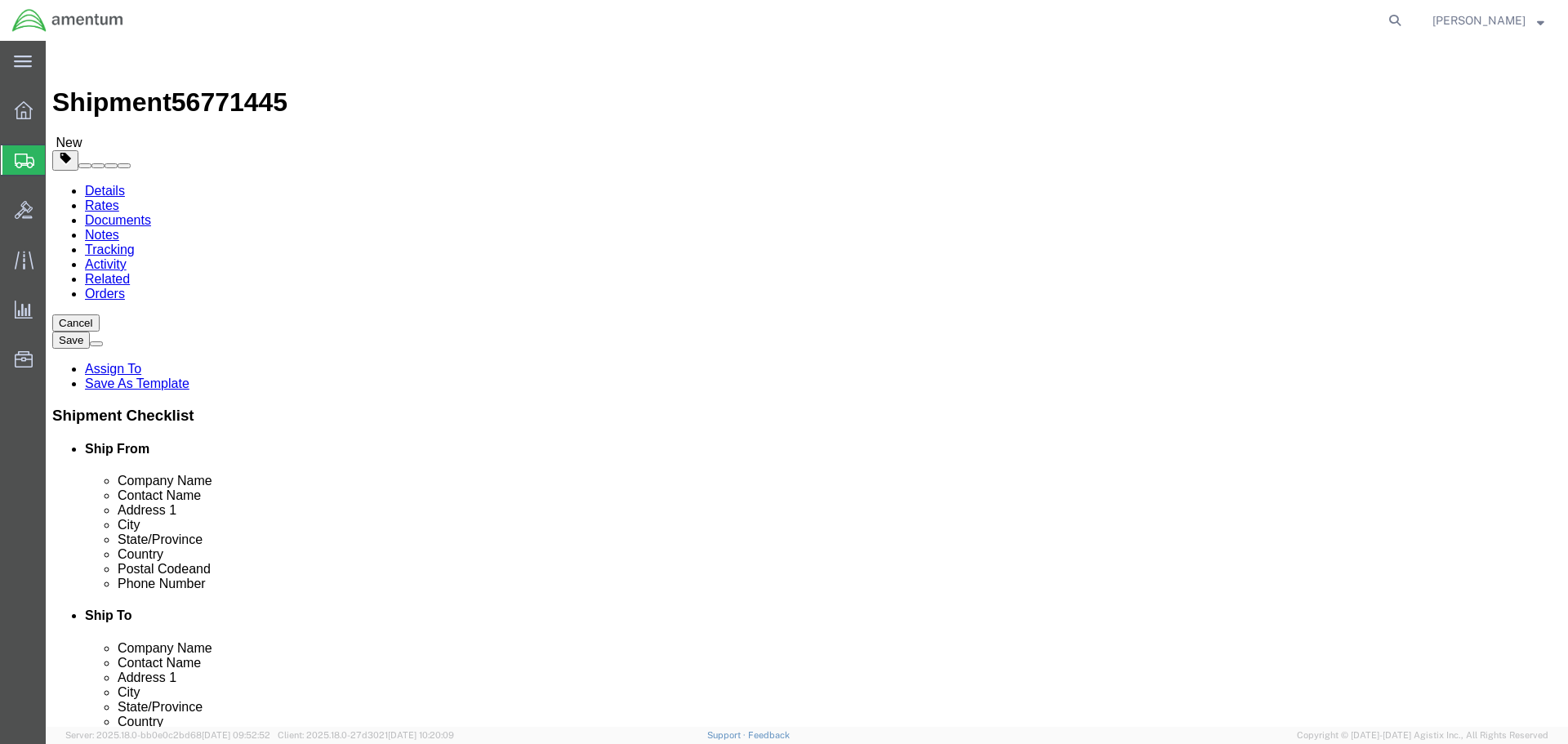
click button "Rate Shipment"
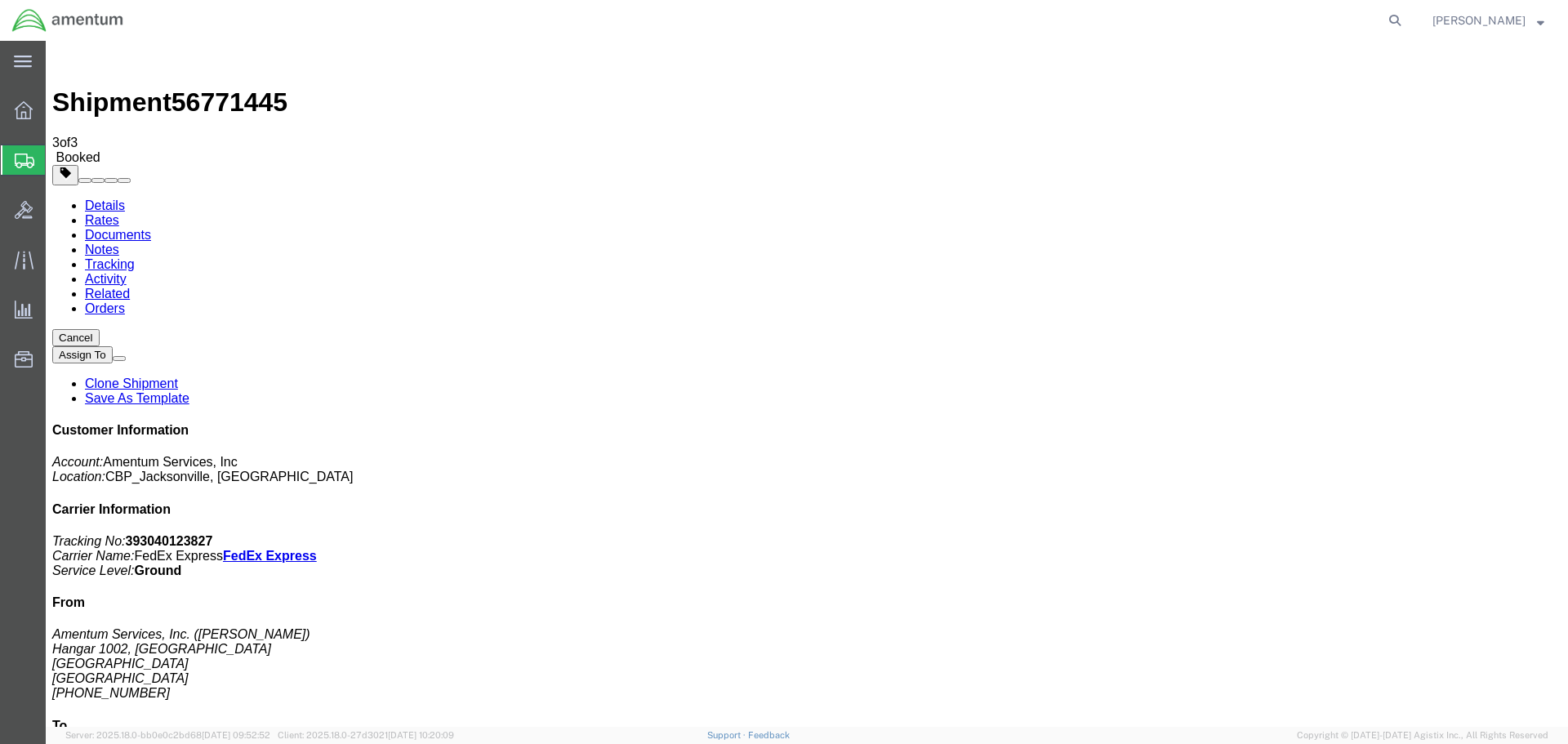
drag, startPoint x: 146, startPoint y: 292, endPoint x: 403, endPoint y: 373, distance: 269.5
